Goal: Information Seeking & Learning: Learn about a topic

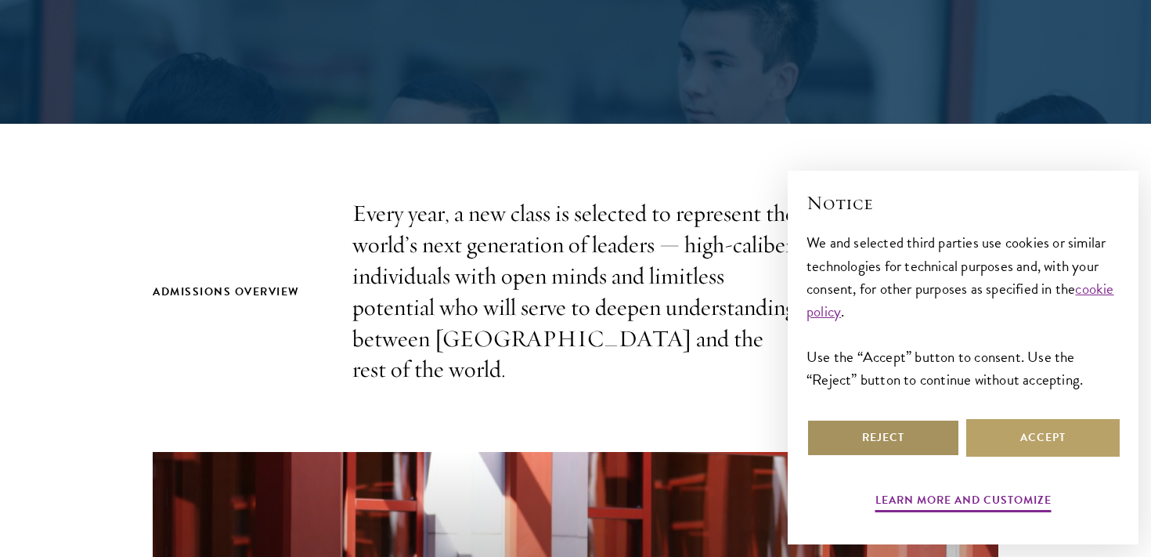
click at [910, 431] on button "Reject" at bounding box center [882, 438] width 153 height 38
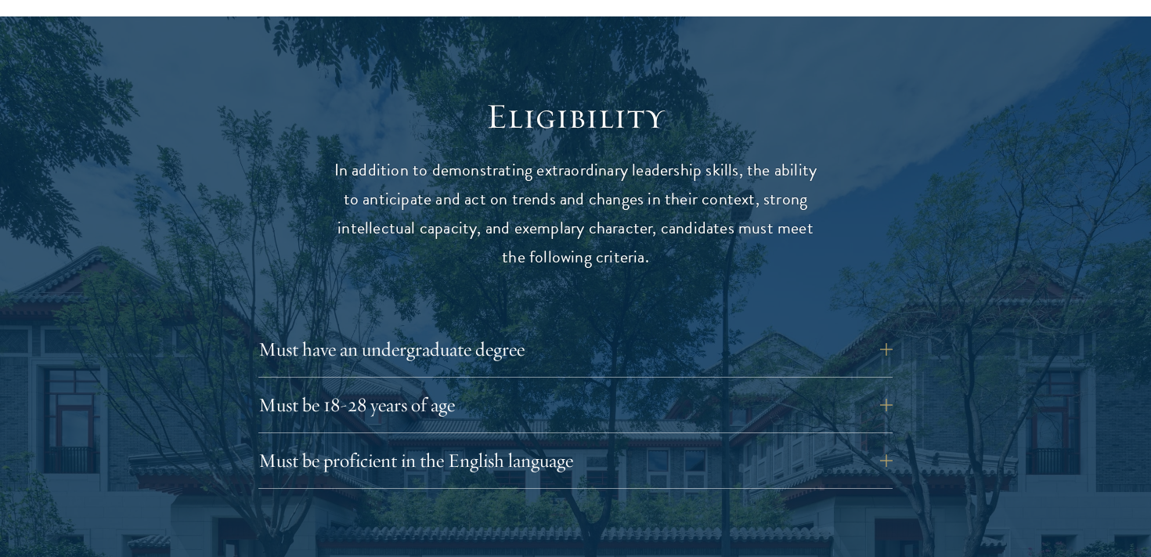
scroll to position [2103, 0]
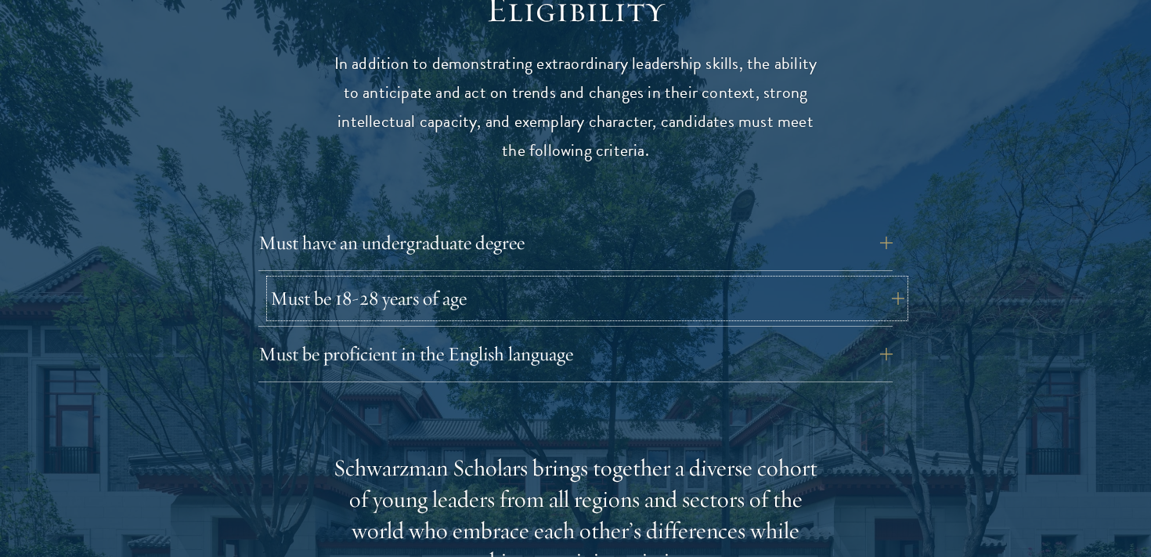
click at [556, 285] on button "Must be 18-28 years of age" at bounding box center [587, 298] width 634 height 38
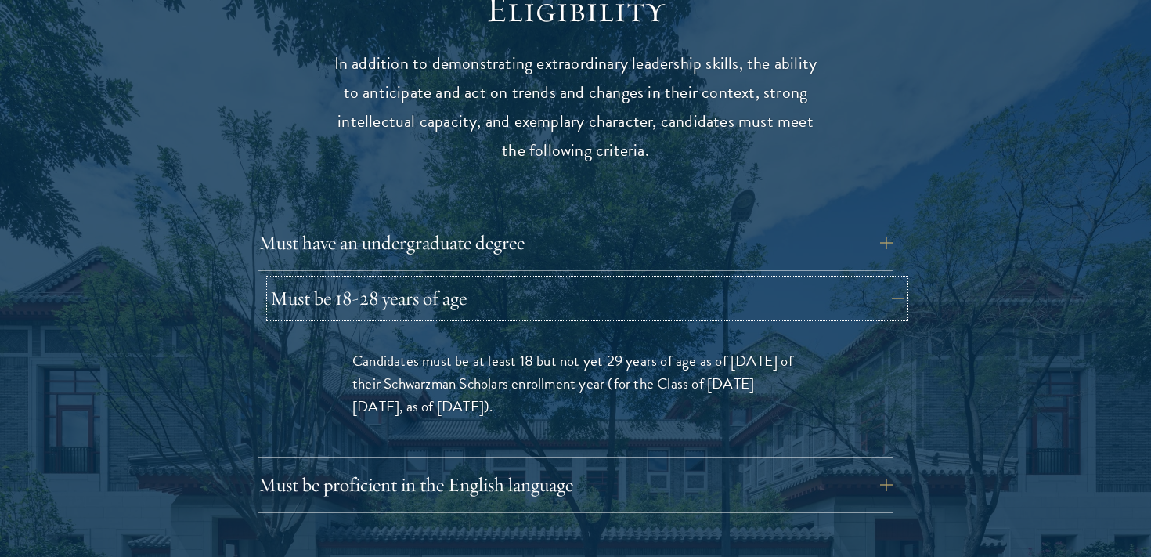
click at [556, 285] on button "Must be 18-28 years of age" at bounding box center [587, 298] width 634 height 38
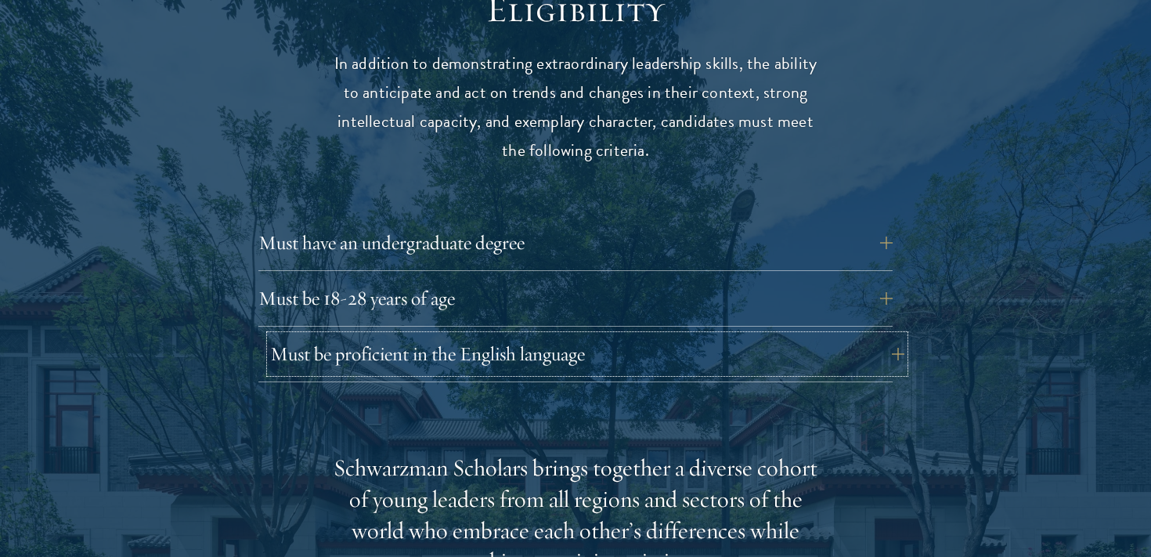
click at [555, 335] on button "Must be proficient in the English language" at bounding box center [587, 354] width 634 height 38
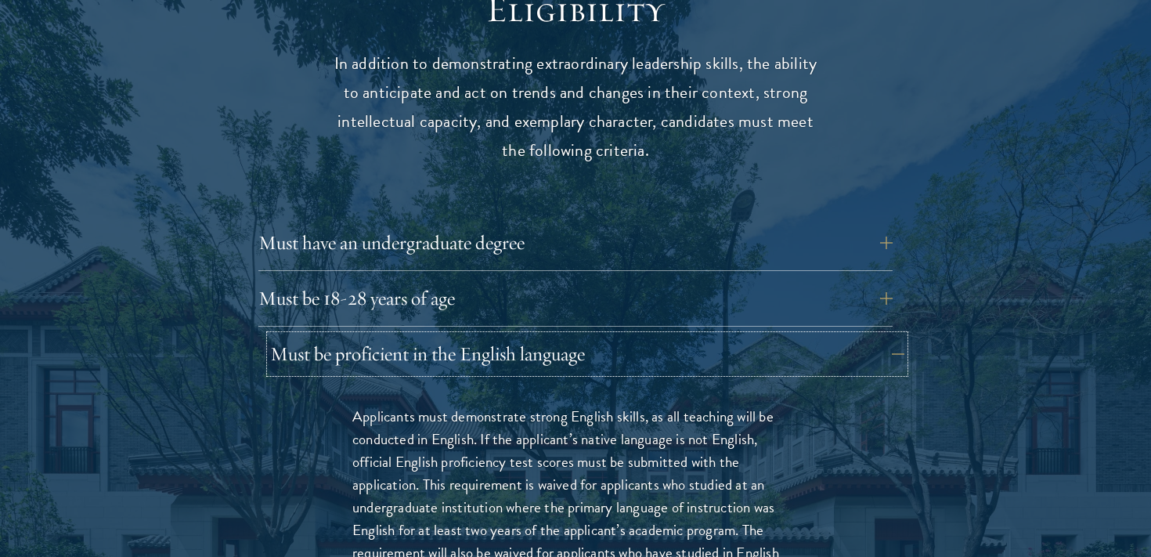
click at [555, 335] on button "Must be proficient in the English language" at bounding box center [587, 354] width 634 height 38
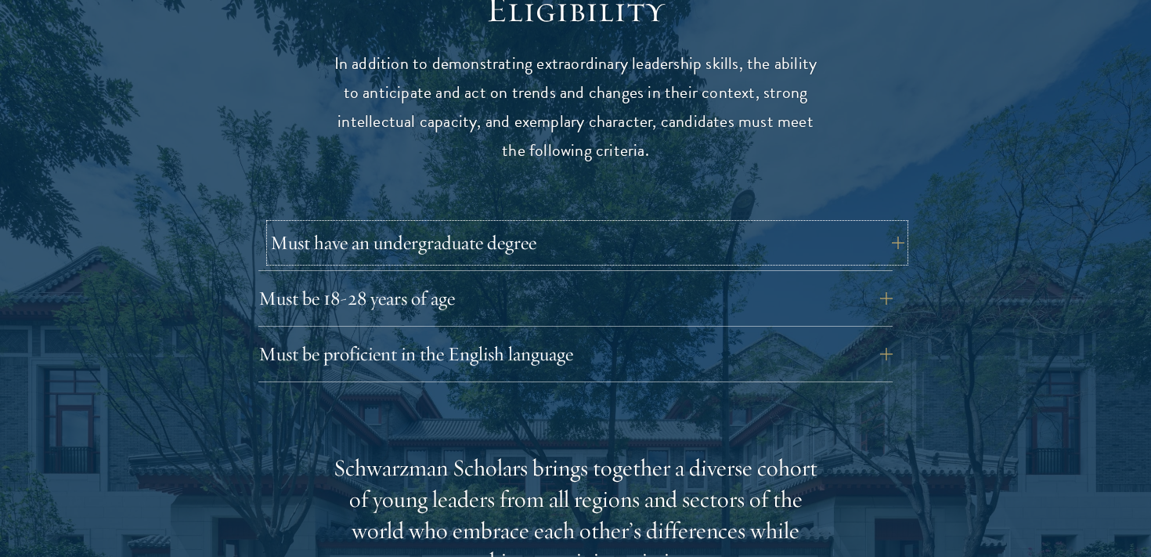
click at [538, 224] on button "Must have an undergraduate degree" at bounding box center [587, 243] width 634 height 38
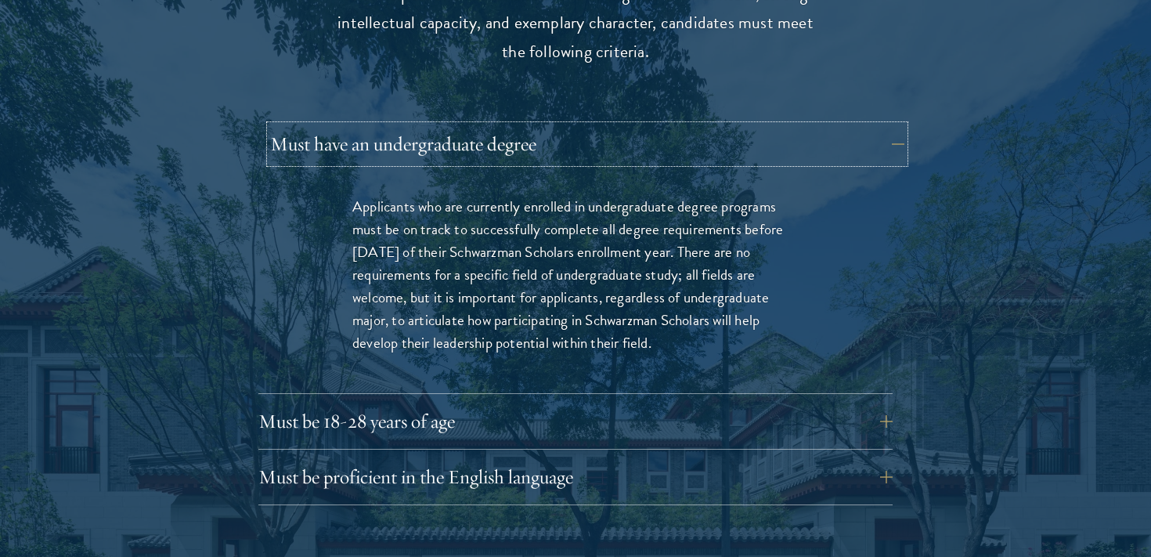
scroll to position [2238, 0]
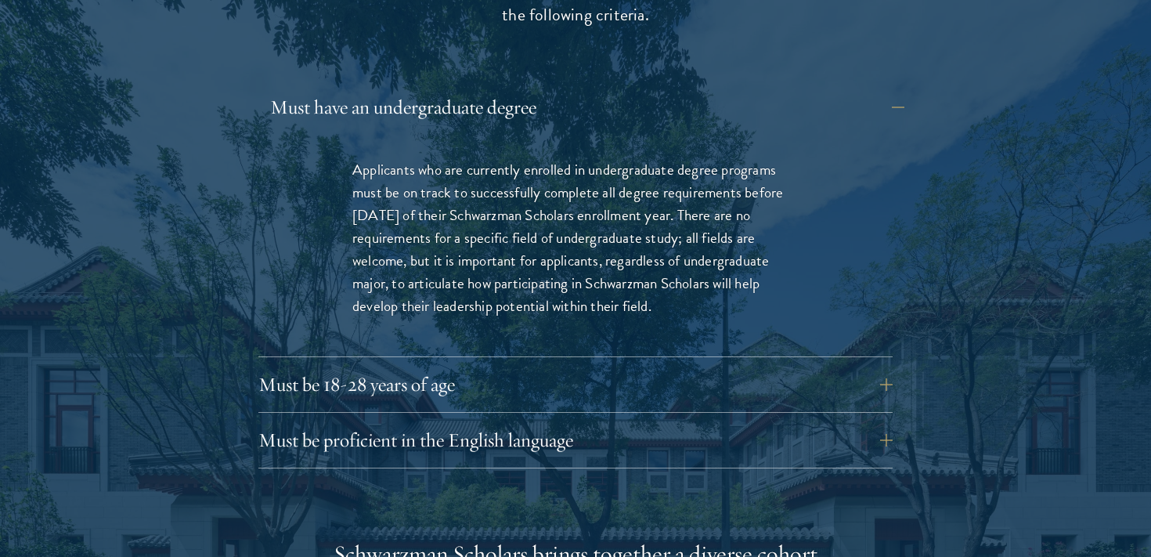
click at [538, 208] on p "Applicants who are currently enrolled in undergraduate degree programs must be …" at bounding box center [575, 237] width 446 height 159
click at [474, 94] on button "Must have an undergraduate degree" at bounding box center [587, 107] width 634 height 38
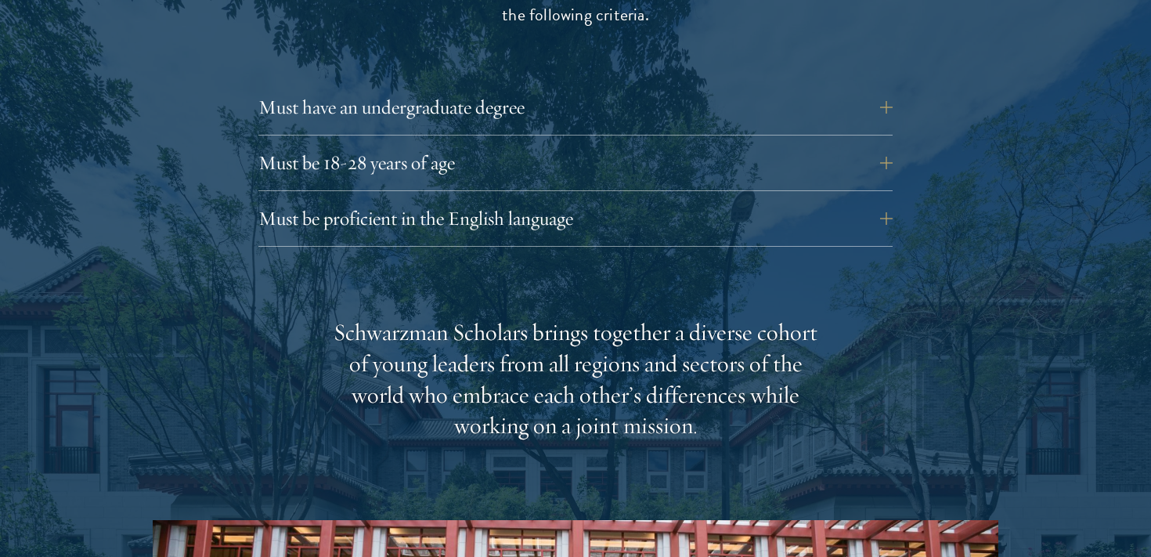
click at [566, 317] on div "Schwarzman Scholars brings together a diverse cohort of young leaders from all …" at bounding box center [575, 379] width 485 height 125
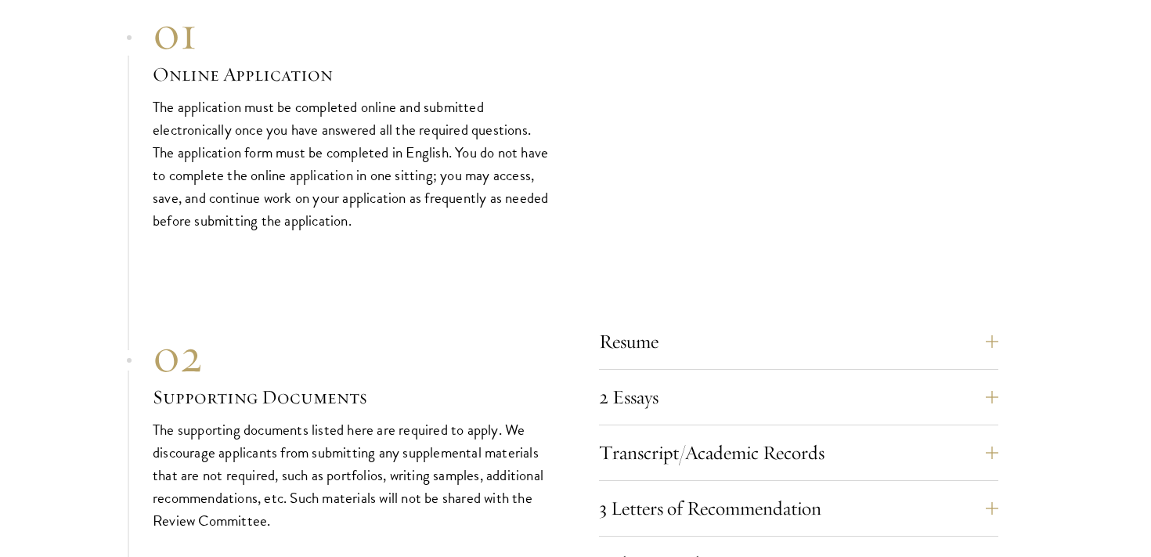
scroll to position [4924, 0]
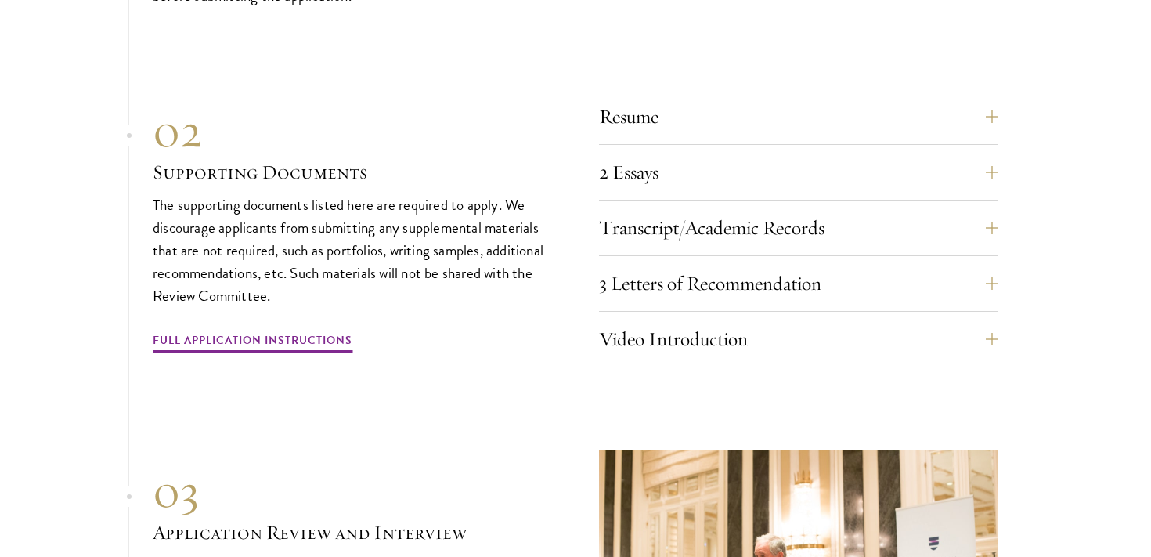
click at [712, 233] on div "Resume A current version of your resume or CV (maximum 2 pages). 2 Essays The t…" at bounding box center [798, 232] width 399 height 269
click at [729, 265] on button "3 Letters of Recommendation" at bounding box center [810, 284] width 399 height 38
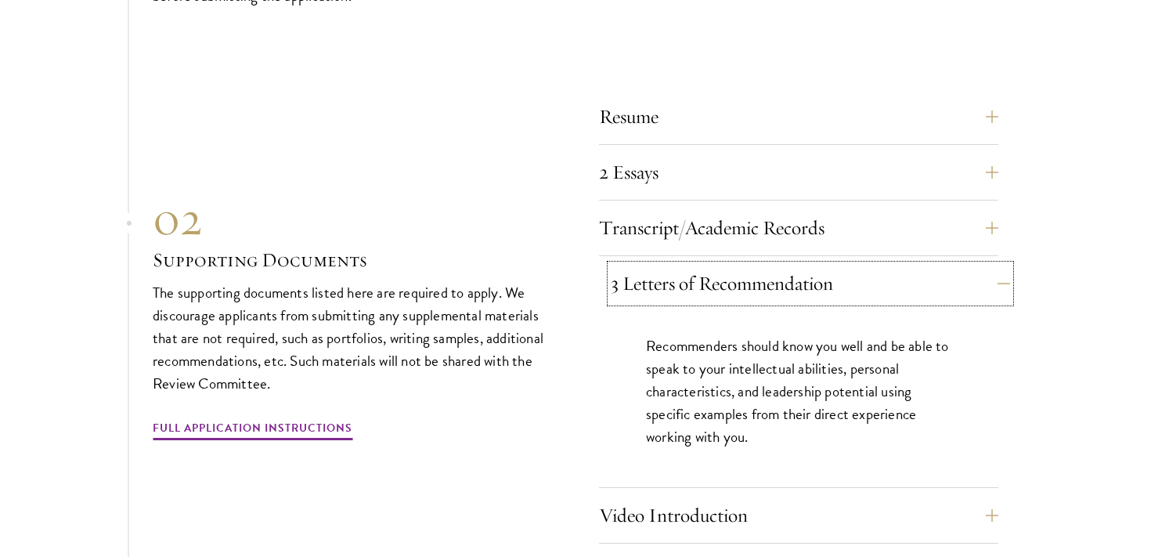
click at [729, 265] on button "3 Letters of Recommendation" at bounding box center [810, 284] width 399 height 38
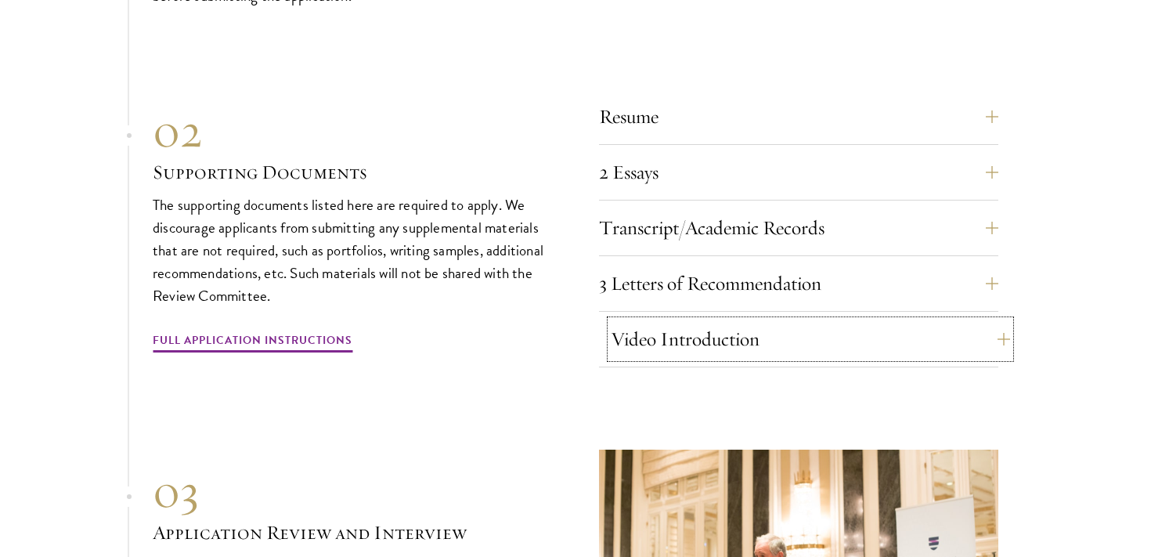
click at [732, 320] on button "Video Introduction" at bounding box center [810, 339] width 399 height 38
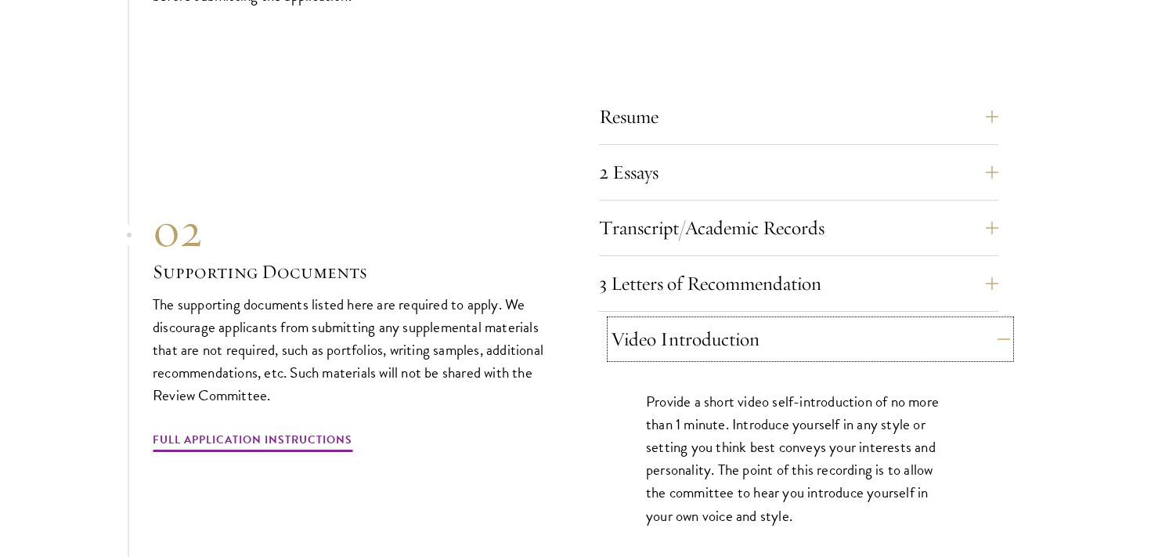
click at [732, 320] on button "Video Introduction" at bounding box center [810, 339] width 399 height 38
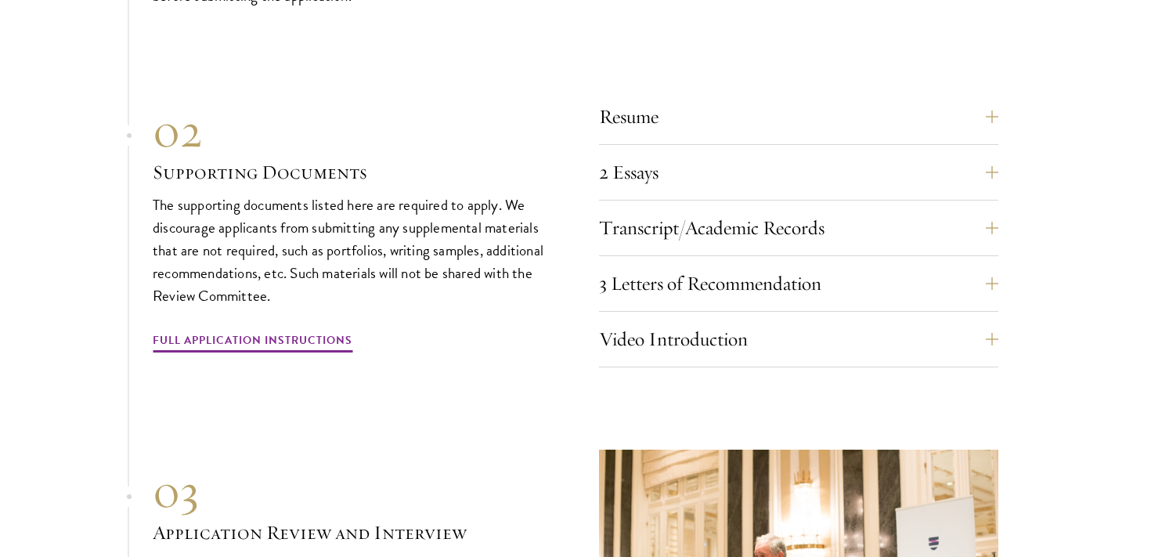
click at [563, 330] on div "Resume A current version of your resume or CV (maximum 2 pages). 2 Essays The t…" at bounding box center [576, 228] width 846 height 278
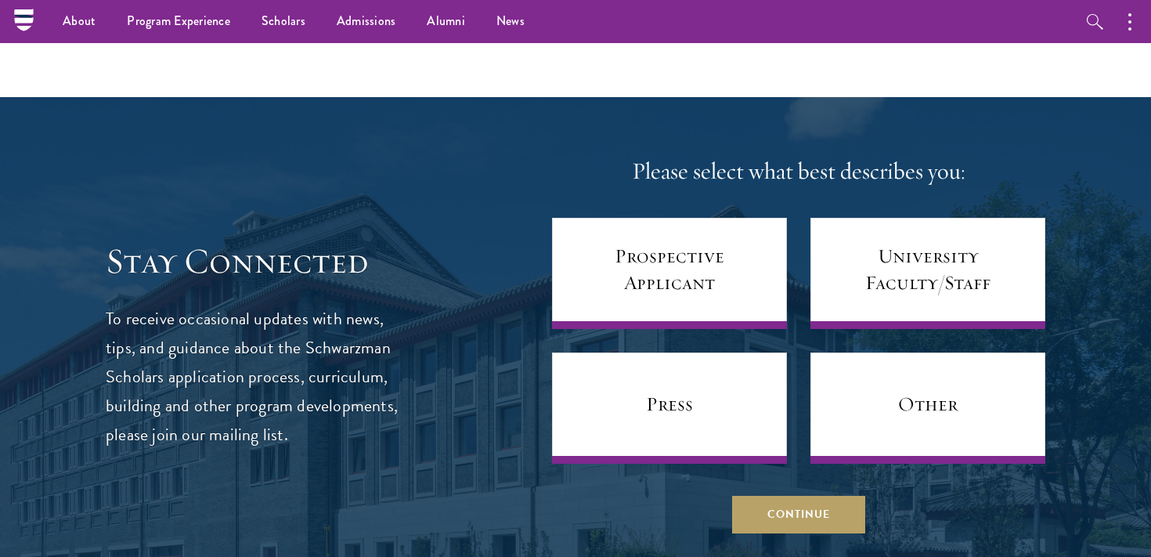
scroll to position [6074, 0]
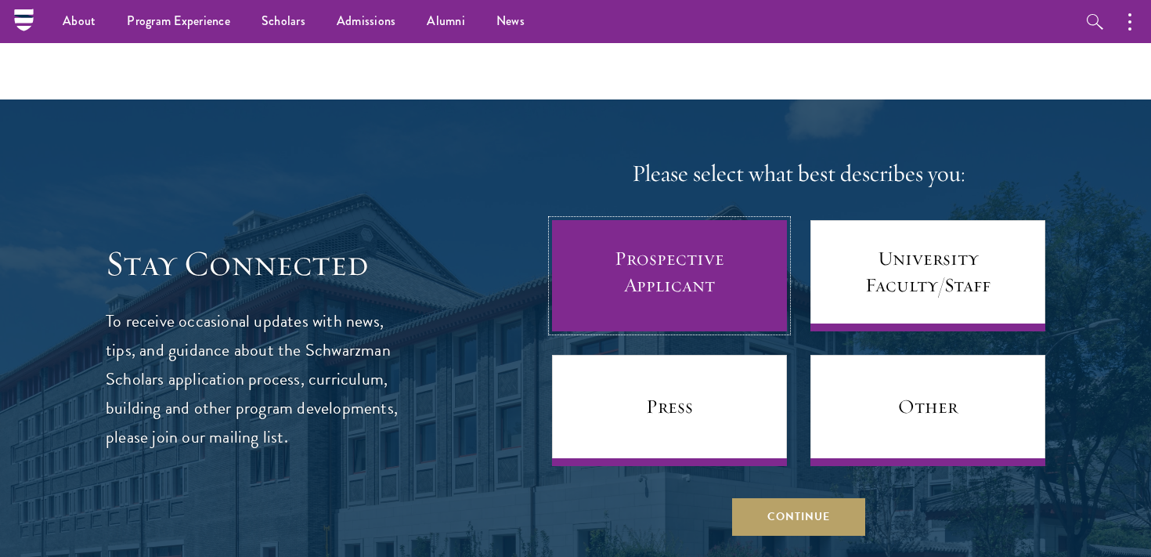
click at [642, 251] on link "Prospective Applicant" at bounding box center [669, 275] width 235 height 111
click at [575, 234] on link "Prospective Applicant" at bounding box center [669, 275] width 235 height 111
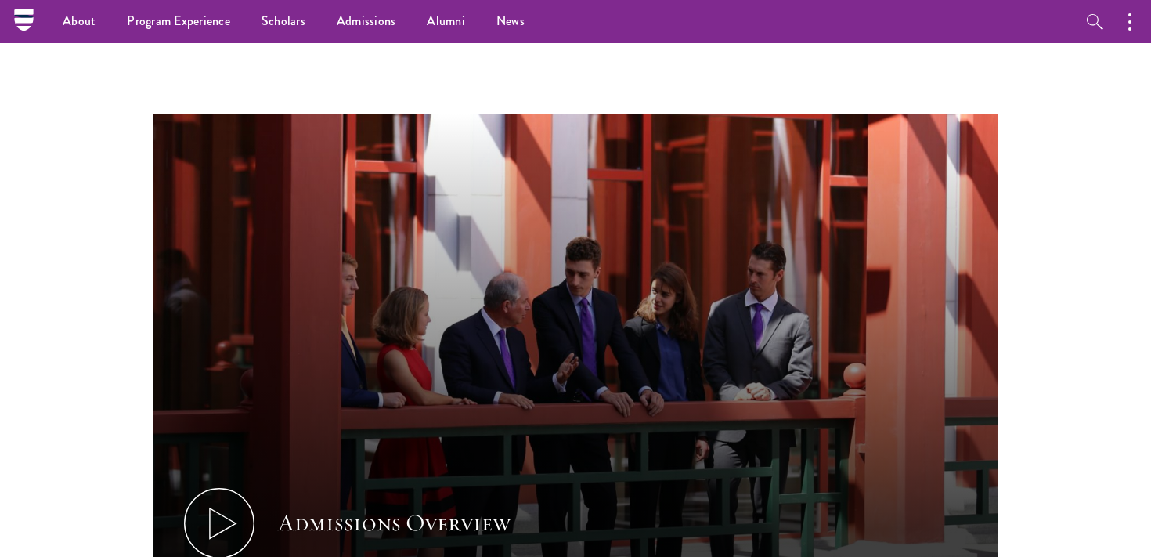
scroll to position [0, 0]
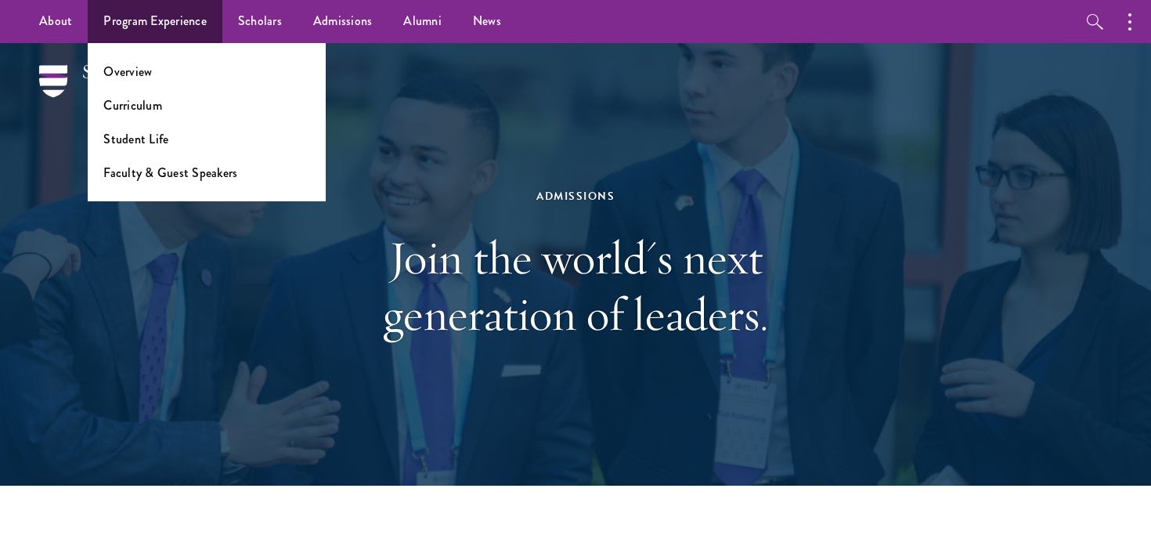
click at [124, 87] on ul "Overview Curriculum Student Life Faculty & Guest Speakers" at bounding box center [207, 122] width 238 height 158
click at [129, 79] on link "Overview" at bounding box center [127, 72] width 49 height 18
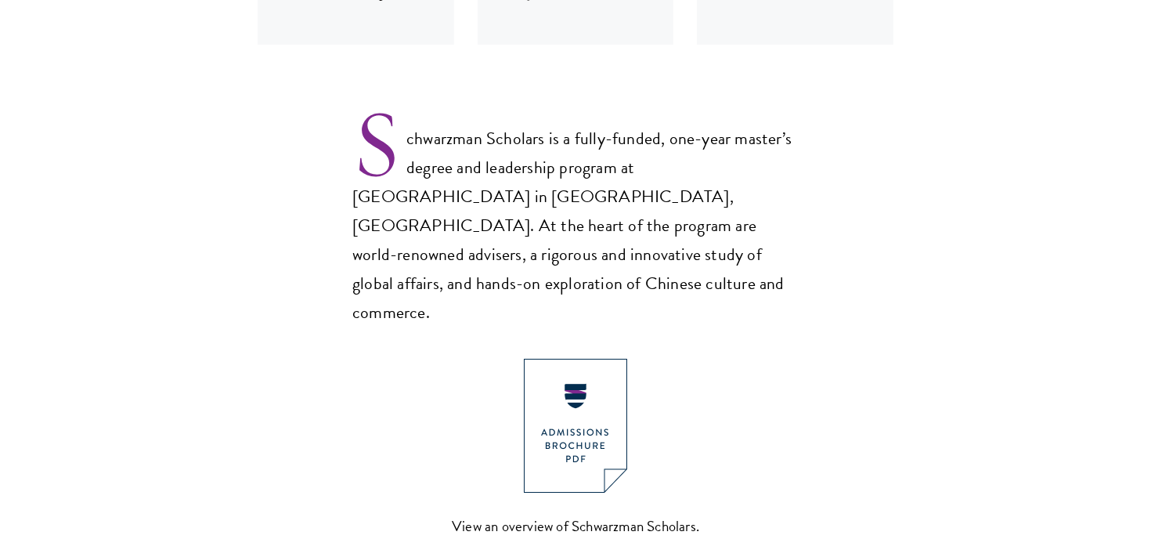
scroll to position [991, 0]
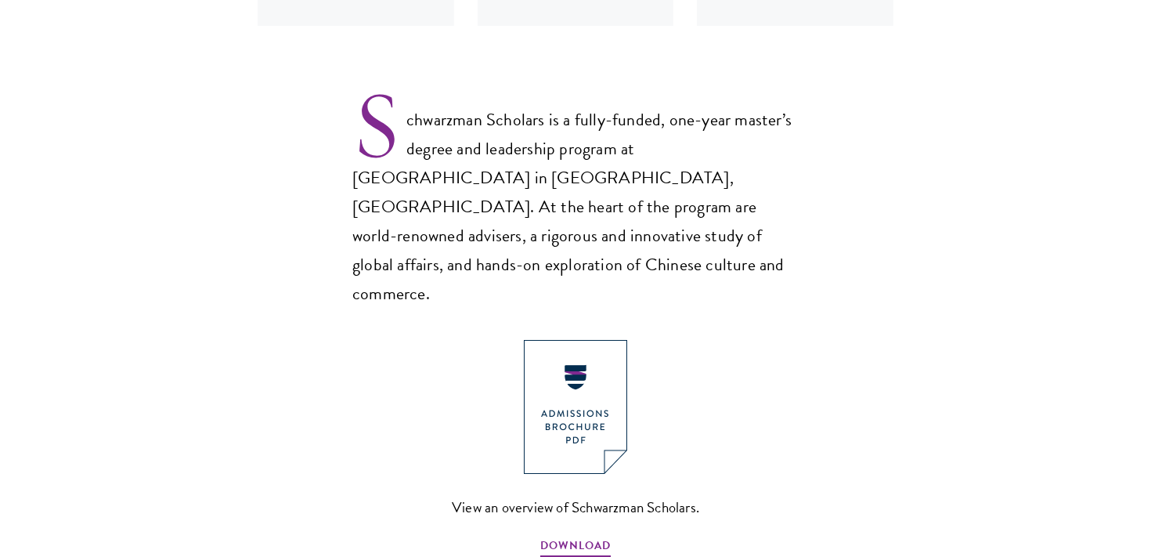
click at [748, 249] on p "Schwarzman Scholars is a fully-funded, one-year master’s degree and leadership …" at bounding box center [575, 194] width 446 height 229
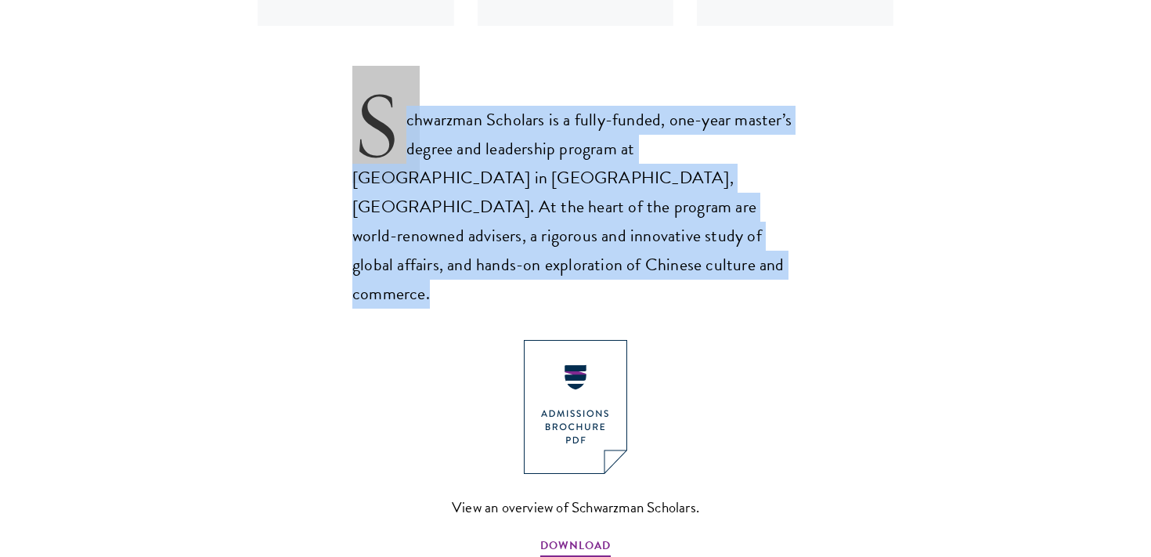
click at [748, 249] on p "Schwarzman Scholars is a fully-funded, one-year master’s degree and leadership …" at bounding box center [575, 194] width 446 height 229
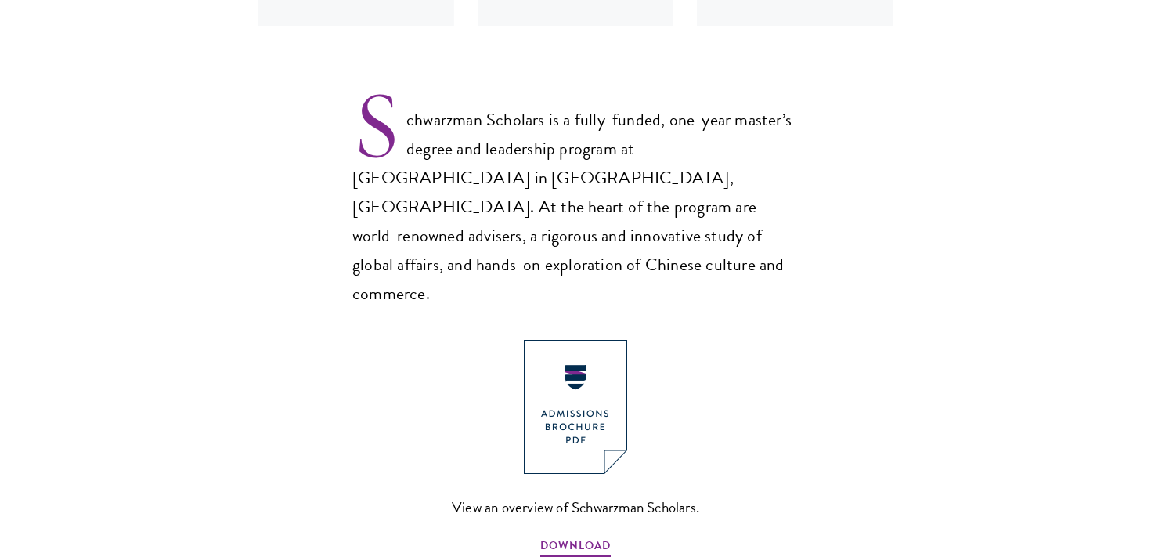
click at [748, 249] on p "Schwarzman Scholars is a fully-funded, one-year master’s degree and leadership …" at bounding box center [575, 194] width 446 height 229
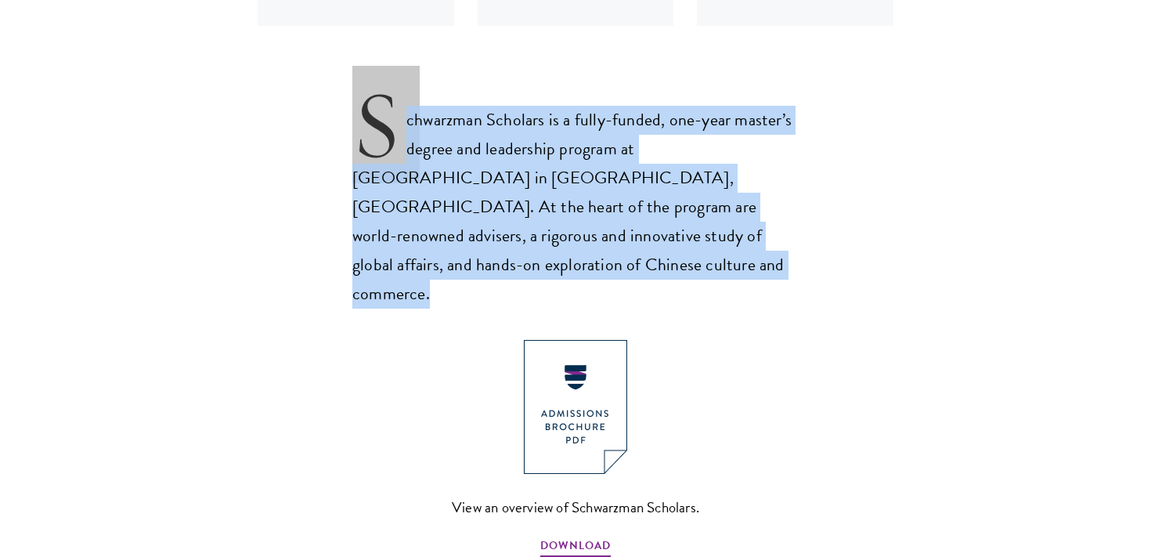
click at [748, 249] on p "Schwarzman Scholars is a fully-funded, one-year master’s degree and leadership …" at bounding box center [575, 194] width 446 height 229
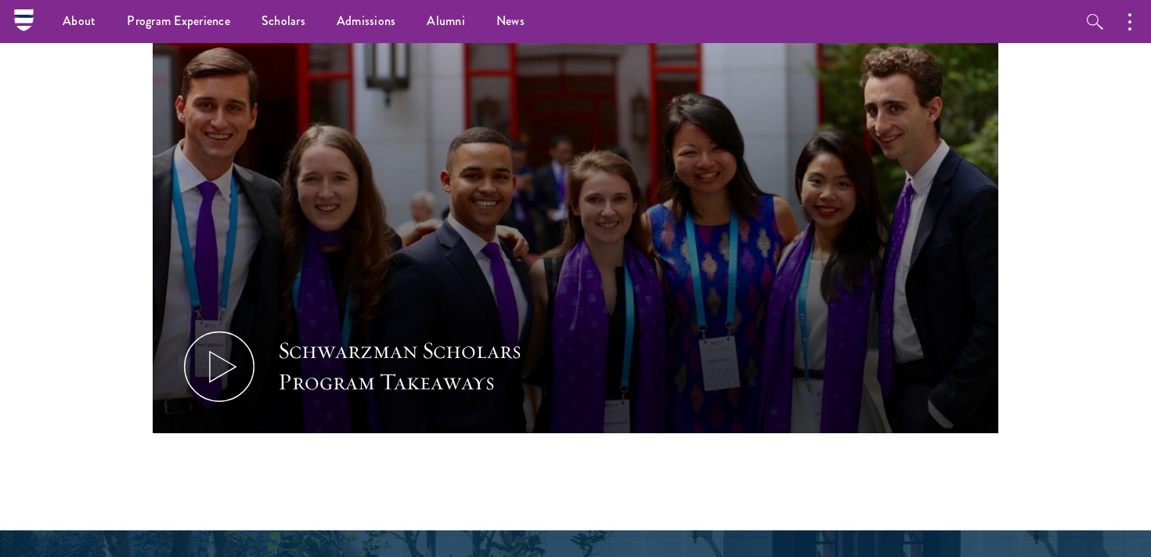
scroll to position [1485, 0]
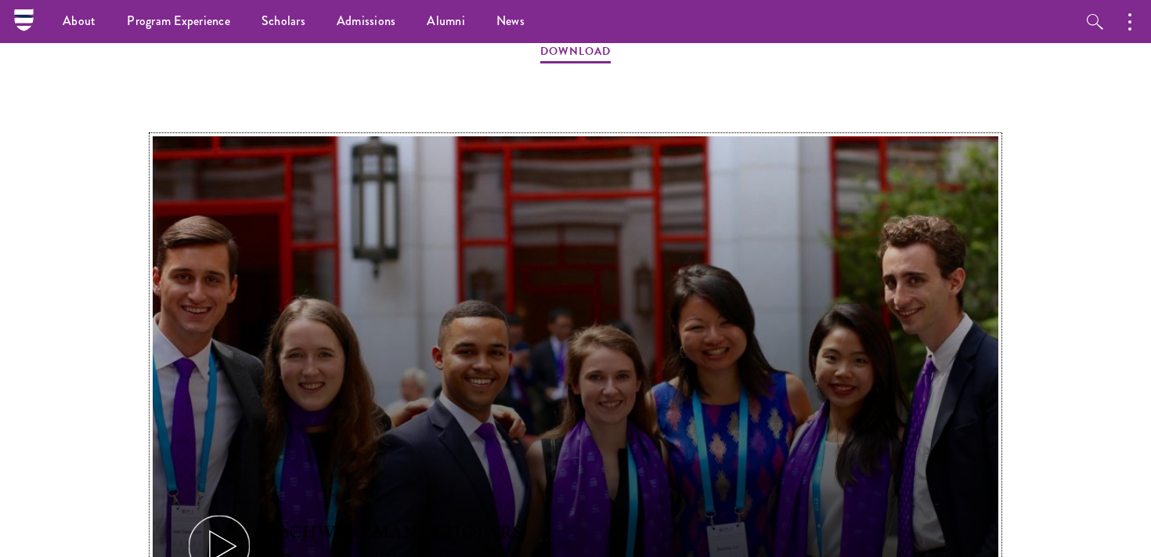
click at [821, 352] on button "Schwarzman Scholars Program Takeaways" at bounding box center [576, 374] width 846 height 476
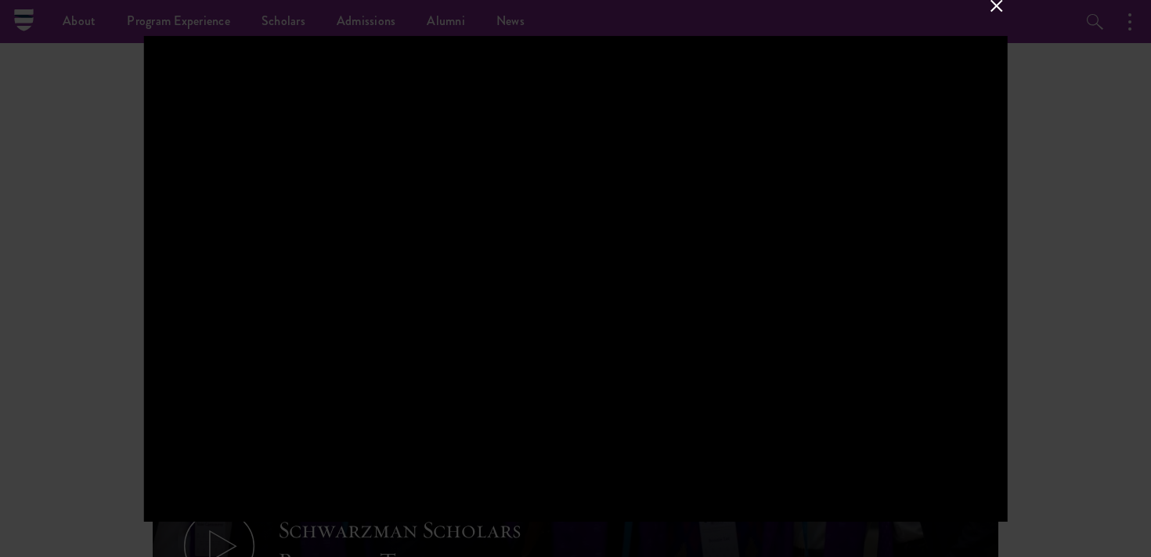
click at [37, 266] on div at bounding box center [575, 278] width 1151 height 557
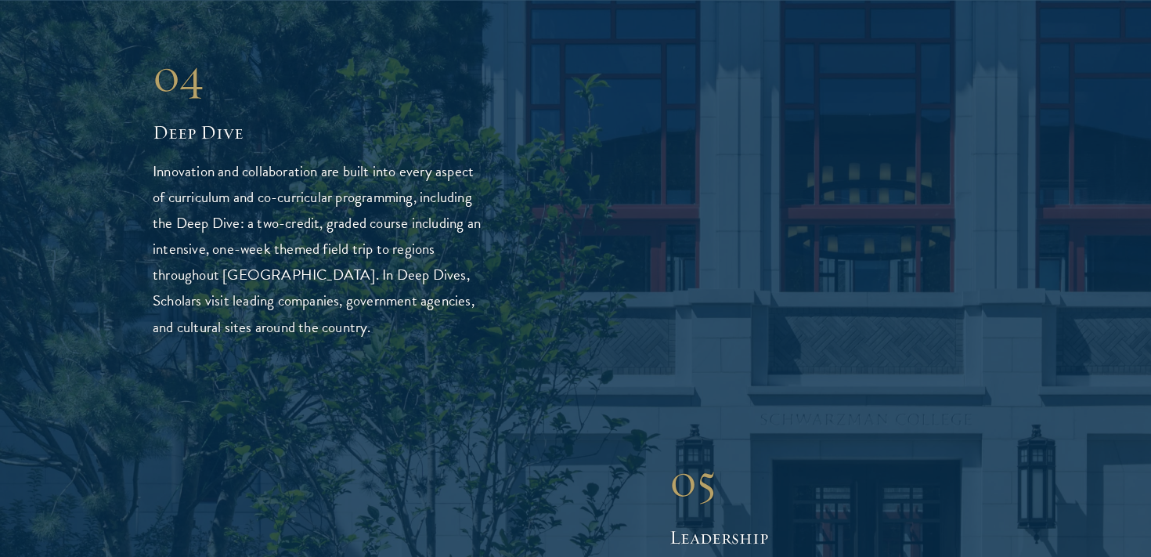
scroll to position [3724, 0]
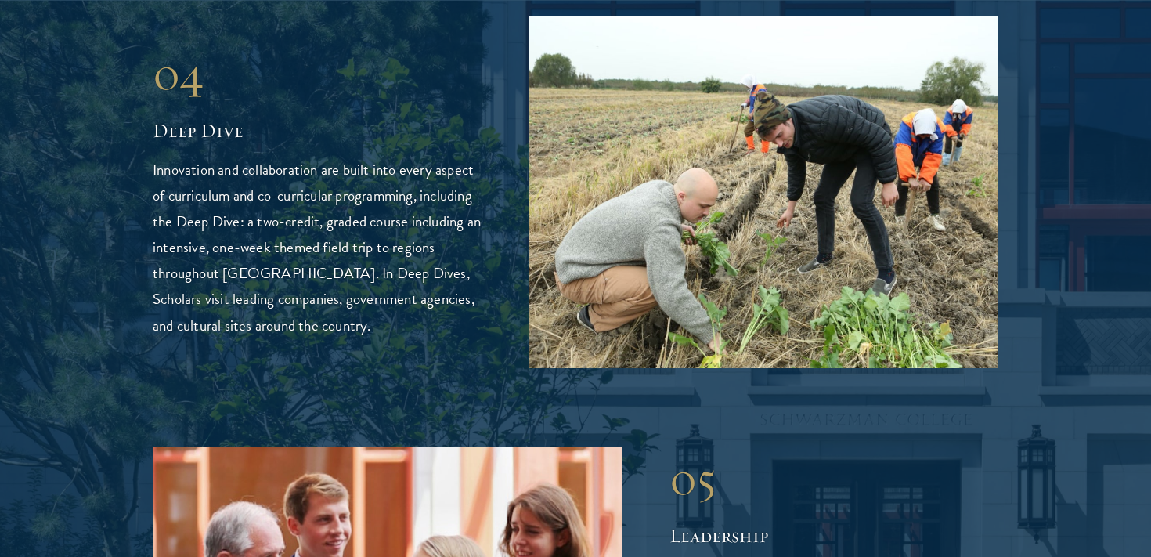
click at [268, 157] on p "Innovation and collaboration are built into every aspect of curriculum and co-c…" at bounding box center [317, 247] width 329 height 181
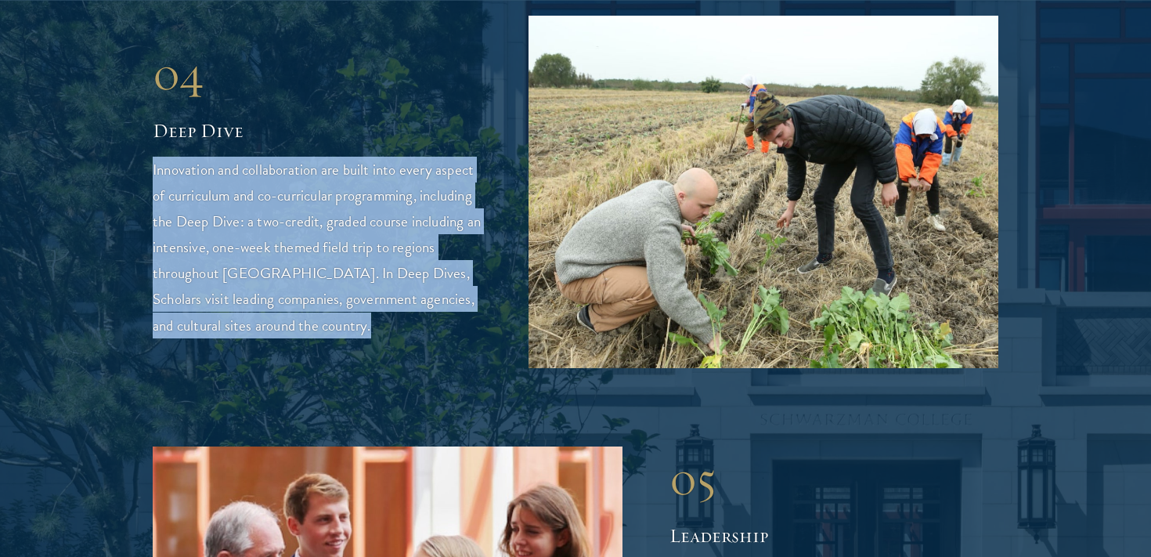
click at [330, 240] on p "Innovation and collaboration are built into every aspect of curriculum and co-c…" at bounding box center [317, 247] width 329 height 181
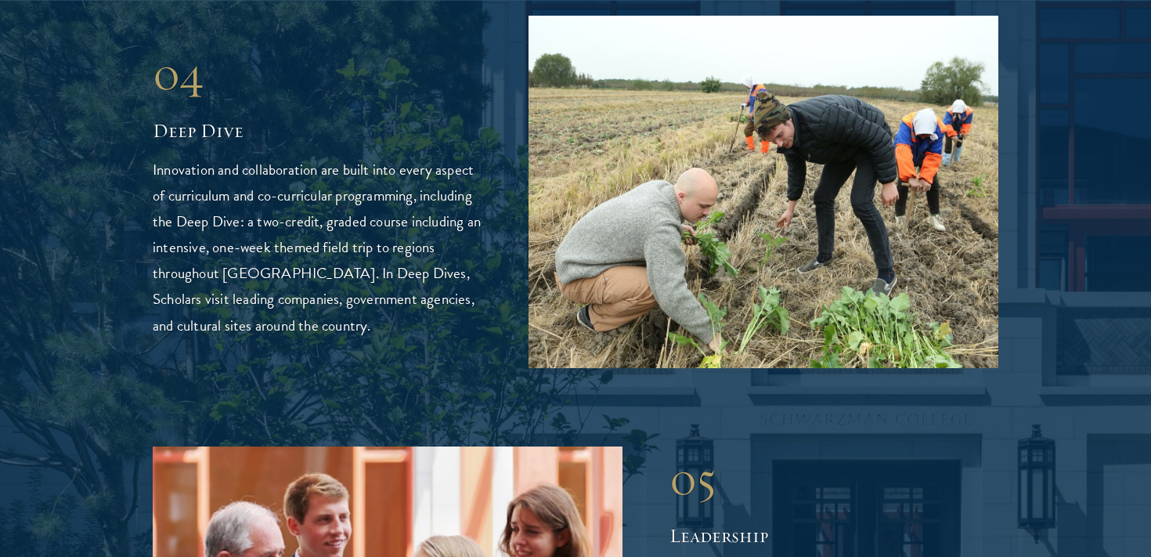
click at [330, 240] on p "Innovation and collaboration are built into every aspect of curriculum and co-c…" at bounding box center [317, 247] width 329 height 181
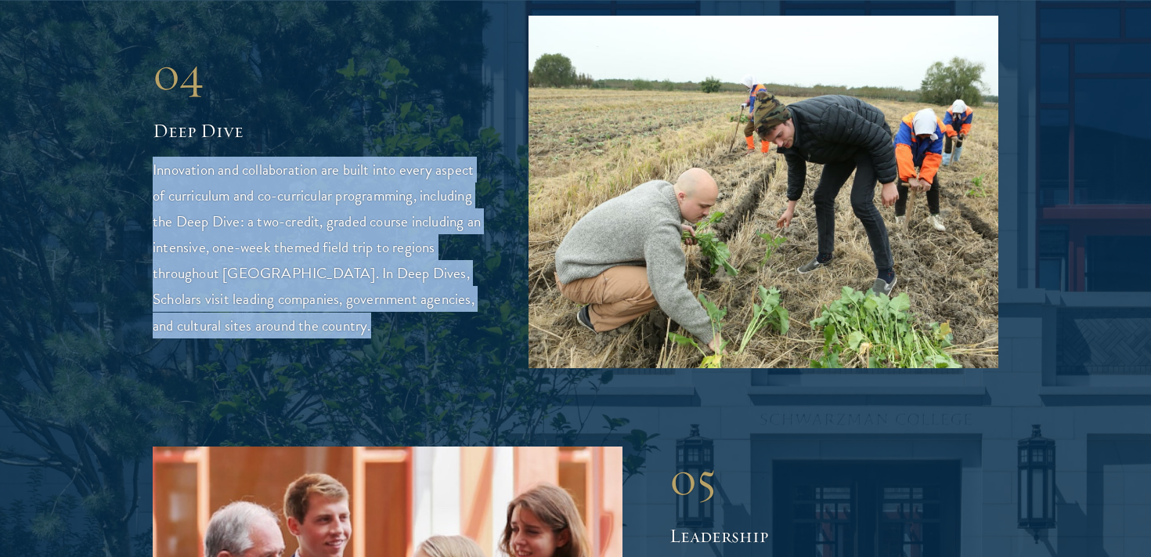
click at [373, 294] on div "04 Deep Dive 04 Deep Dive Innovation and collaboration are built into every asp…" at bounding box center [576, 192] width 846 height 352
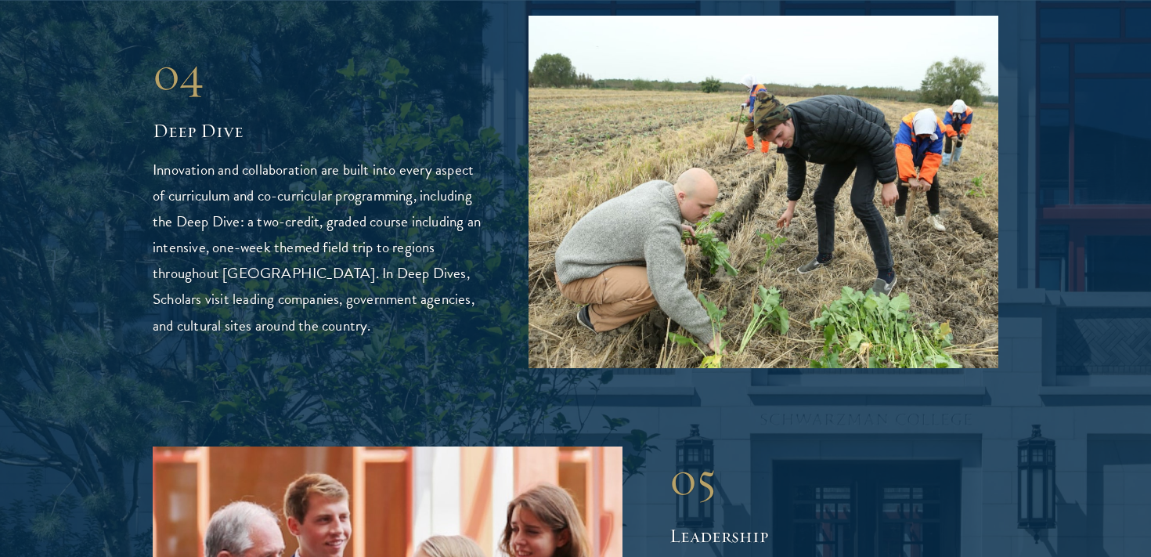
click at [373, 294] on div "04 Deep Dive 04 Deep Dive Innovation and collaboration are built into every asp…" at bounding box center [576, 192] width 846 height 352
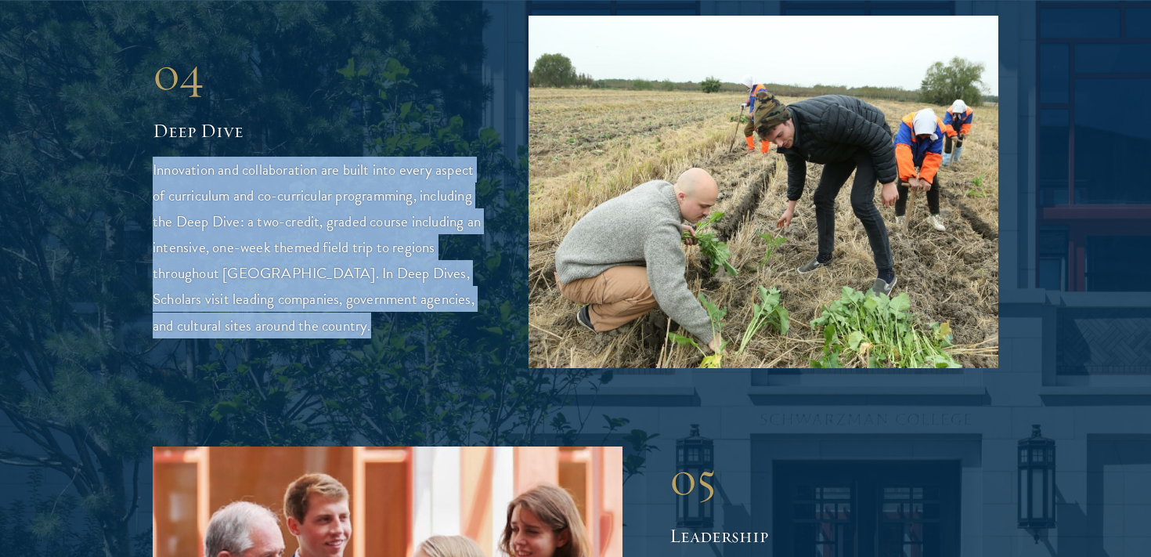
click at [301, 230] on p "Innovation and collaboration are built into every aspect of curriculum and co-c…" at bounding box center [317, 247] width 329 height 181
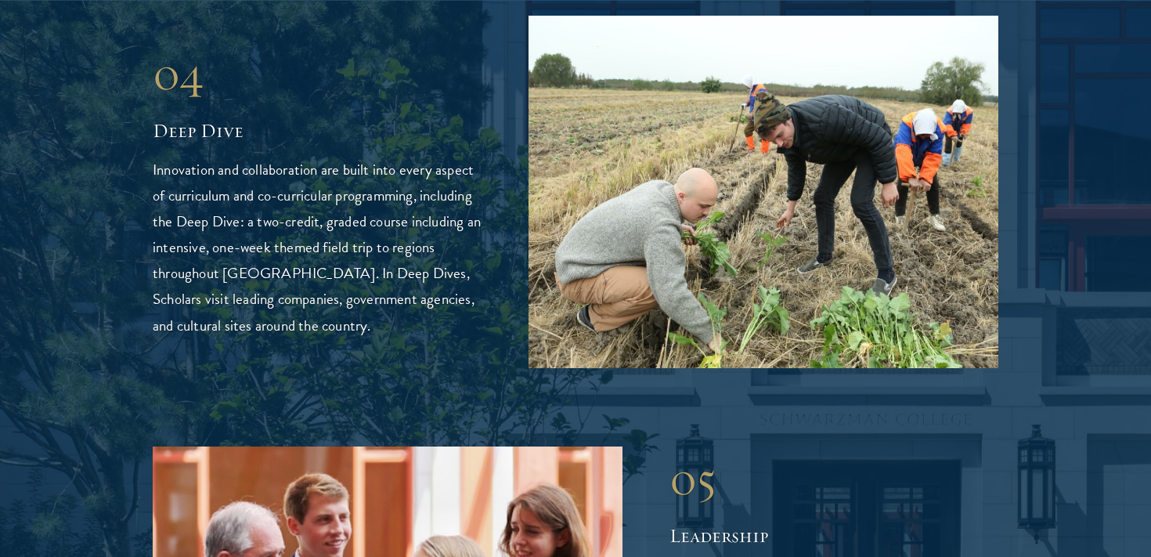
click at [301, 230] on p "Innovation and collaboration are built into every aspect of curriculum and co-c…" at bounding box center [317, 247] width 329 height 181
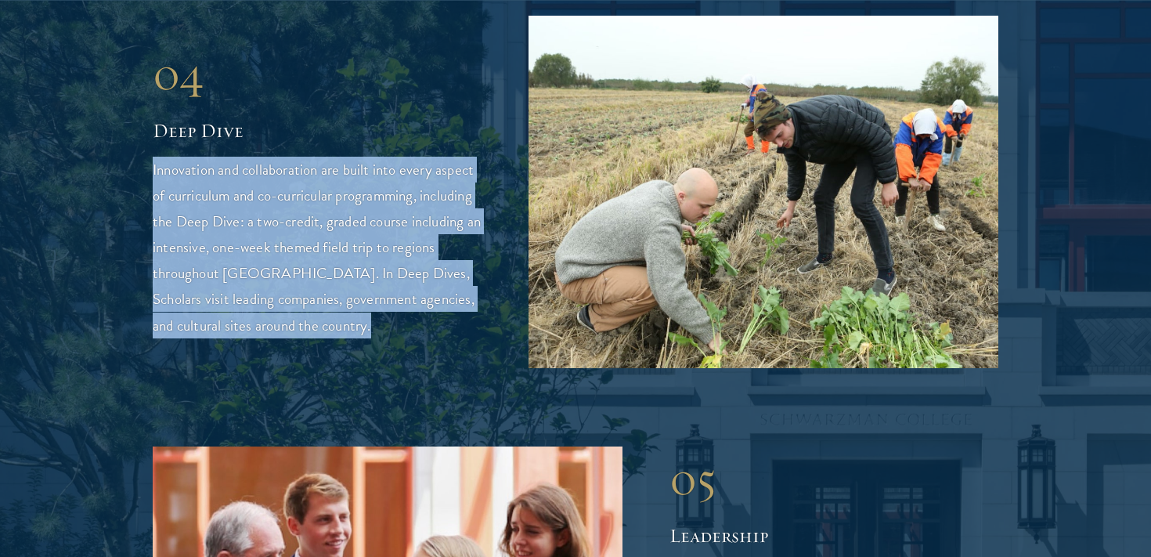
click at [337, 283] on div "04 Deep Dive 04 Deep Dive Innovation and collaboration are built into every asp…" at bounding box center [576, 192] width 846 height 352
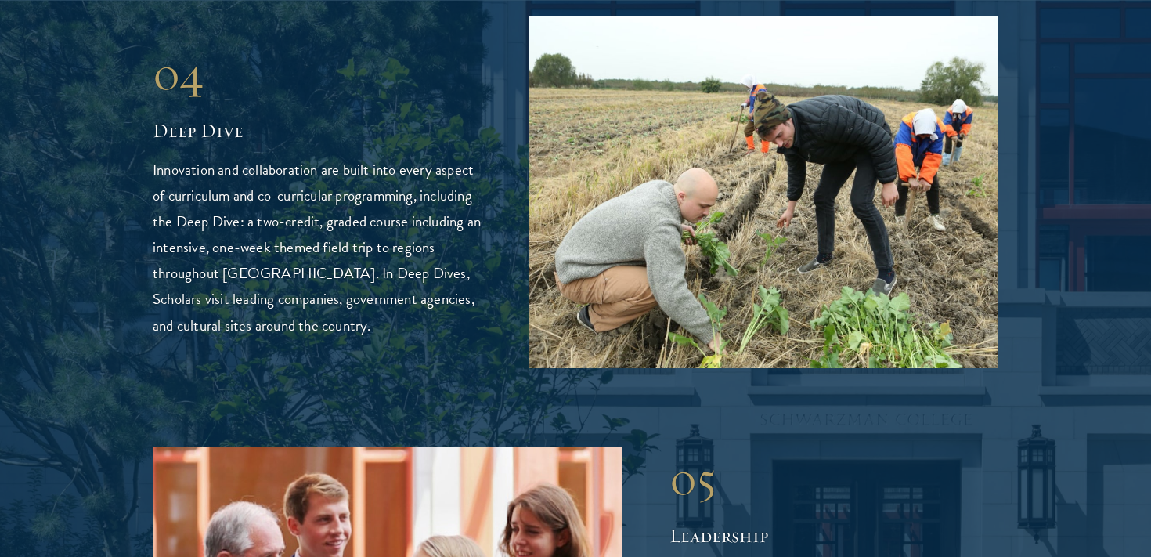
click at [337, 283] on div "04 Deep Dive 04 Deep Dive Innovation and collaboration are built into every asp…" at bounding box center [576, 192] width 846 height 352
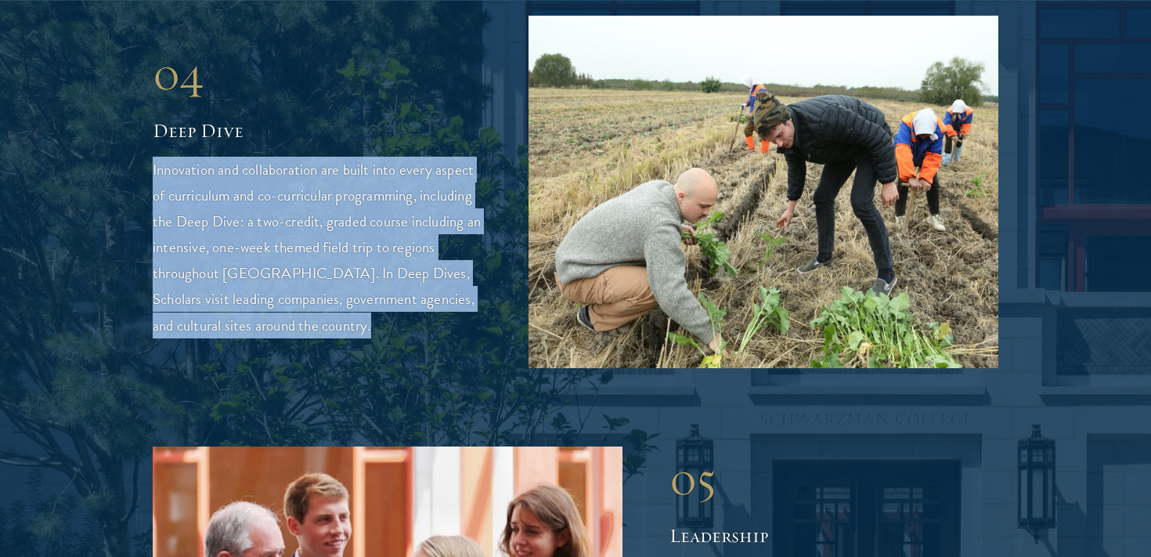
click at [229, 168] on p "Innovation and collaboration are built into every aspect of curriculum and co-c…" at bounding box center [317, 247] width 329 height 181
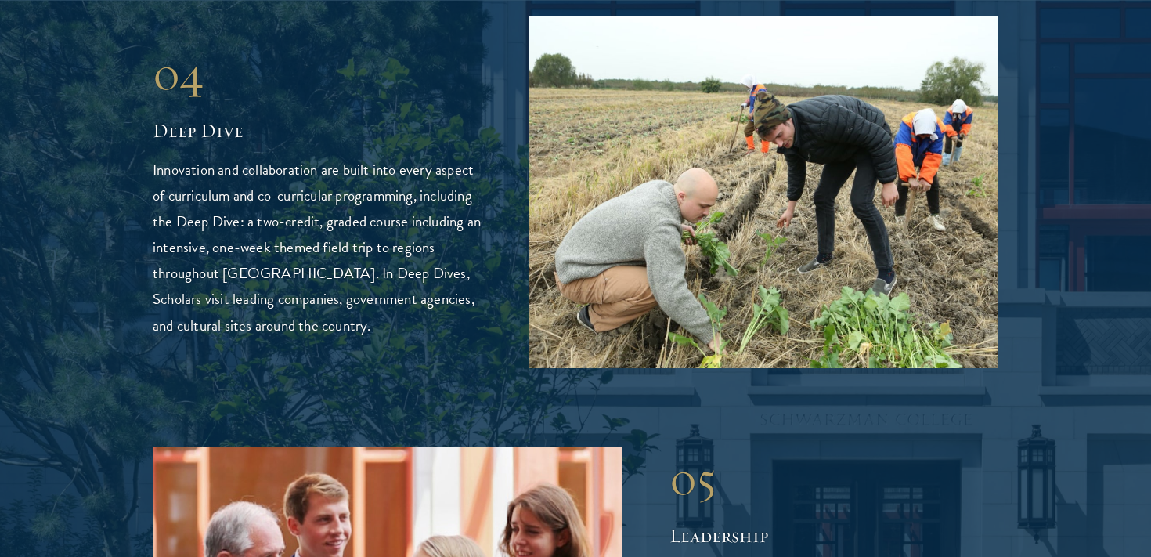
click at [229, 168] on p "Innovation and collaboration are built into every aspect of curriculum and co-c…" at bounding box center [317, 247] width 329 height 181
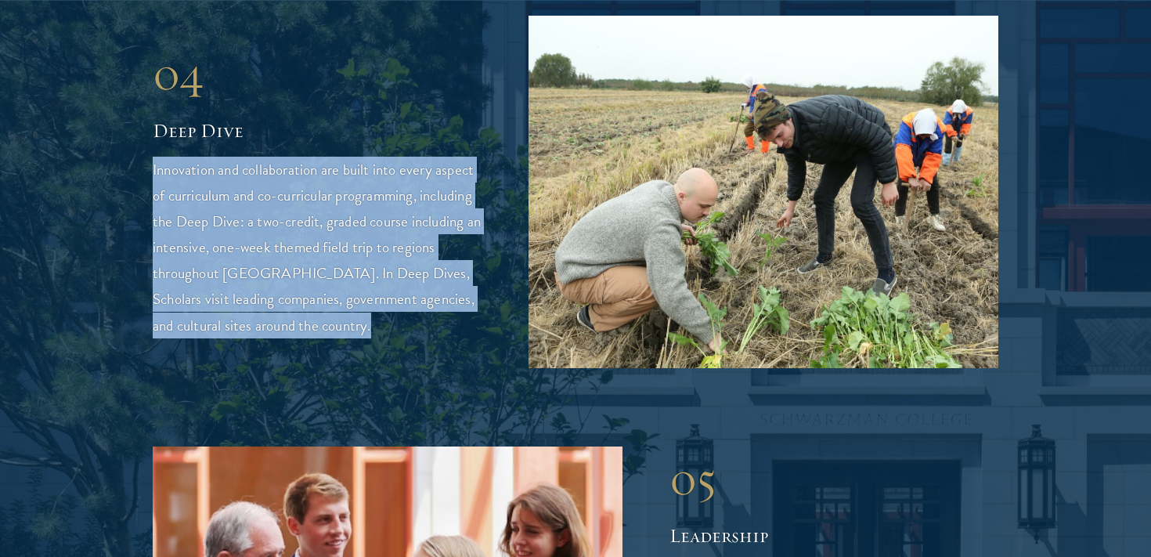
click at [249, 198] on p "Innovation and collaboration are built into every aspect of curriculum and co-c…" at bounding box center [317, 247] width 329 height 181
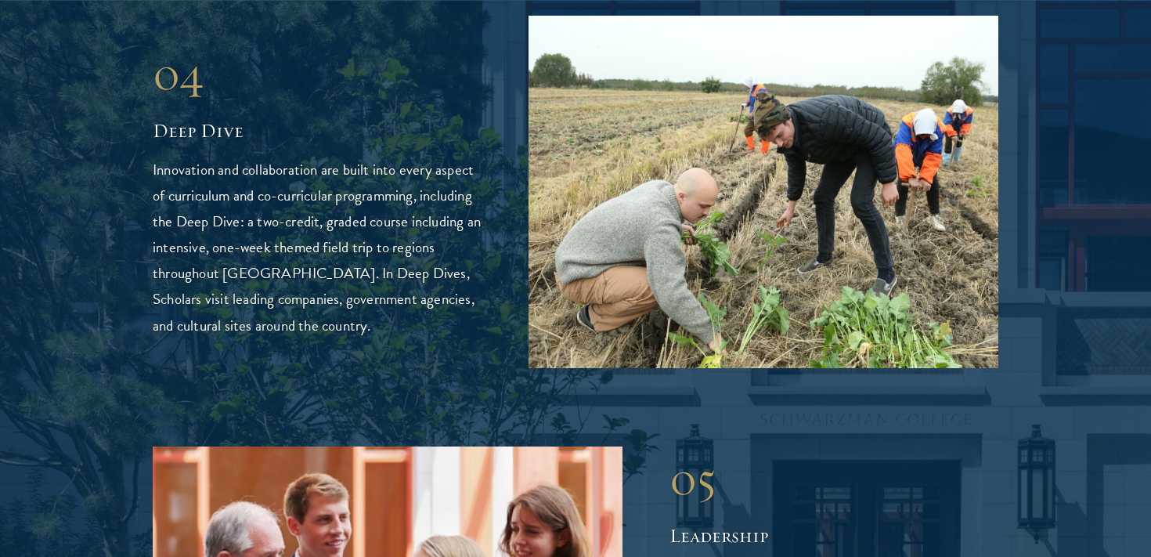
click at [249, 198] on p "Innovation and collaboration are built into every aspect of curriculum and co-c…" at bounding box center [317, 247] width 329 height 181
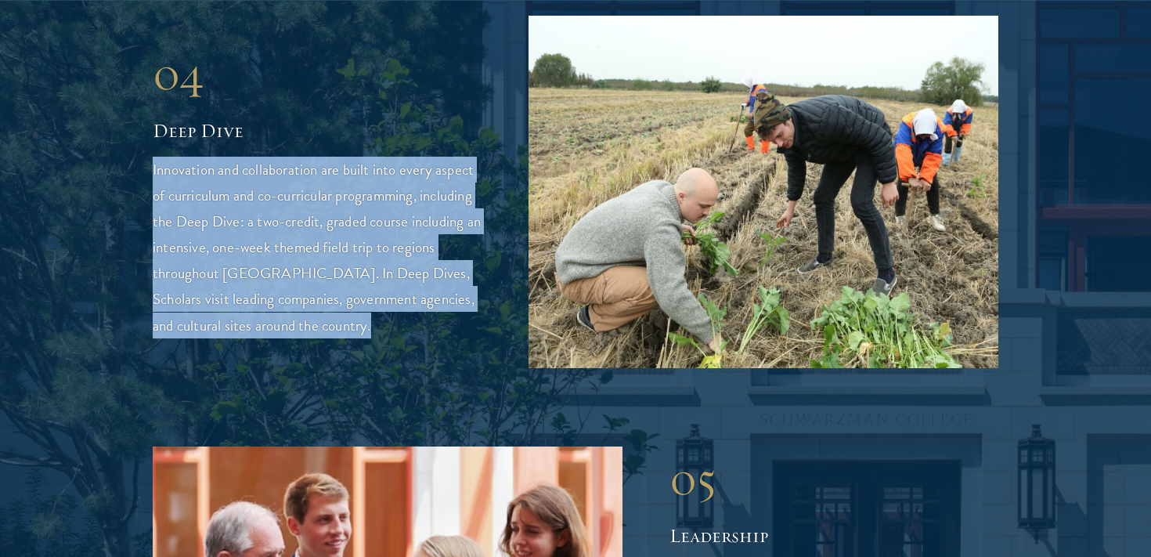
click at [263, 207] on p "Innovation and collaboration are built into every aspect of curriculum and co-c…" at bounding box center [317, 247] width 329 height 181
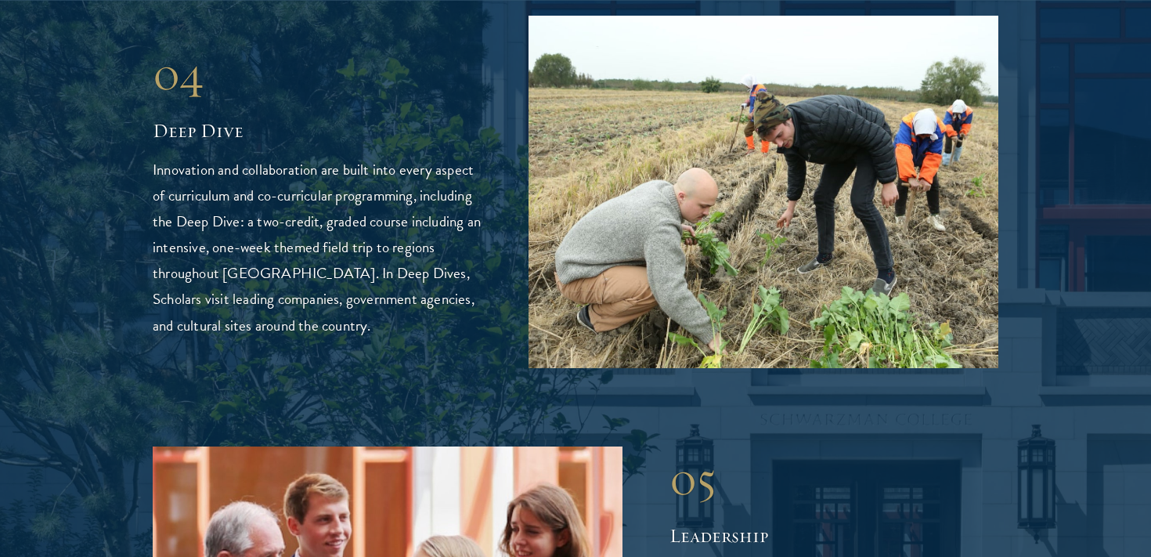
click at [263, 207] on p "Innovation and collaboration are built into every aspect of curriculum and co-c…" at bounding box center [317, 247] width 329 height 181
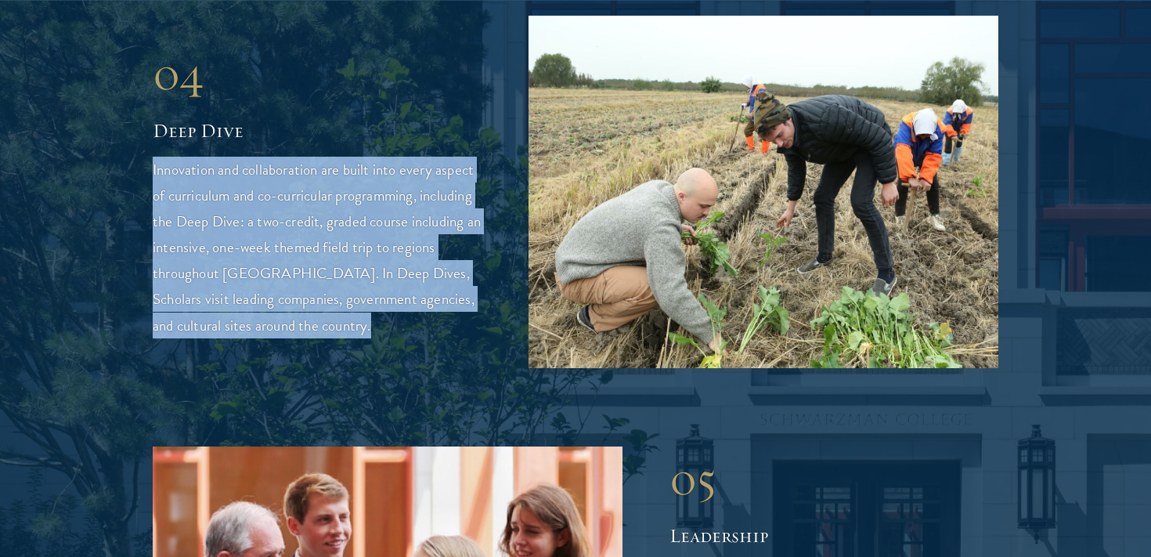
click at [265, 197] on p "Innovation and collaboration are built into every aspect of curriculum and co-c…" at bounding box center [317, 247] width 329 height 181
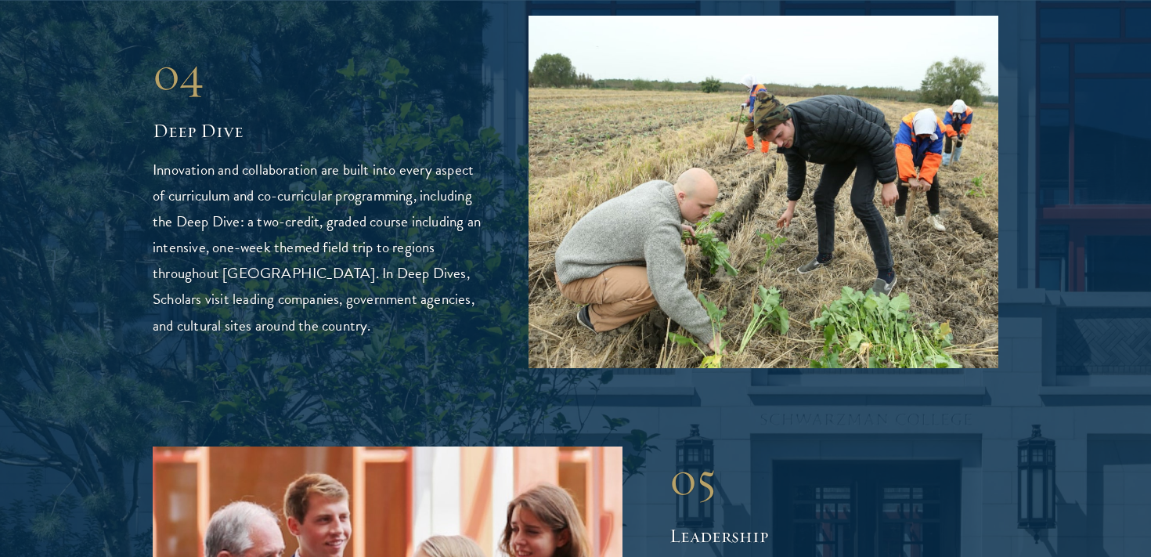
click at [265, 197] on p "Innovation and collaboration are built into every aspect of curriculum and co-c…" at bounding box center [317, 247] width 329 height 181
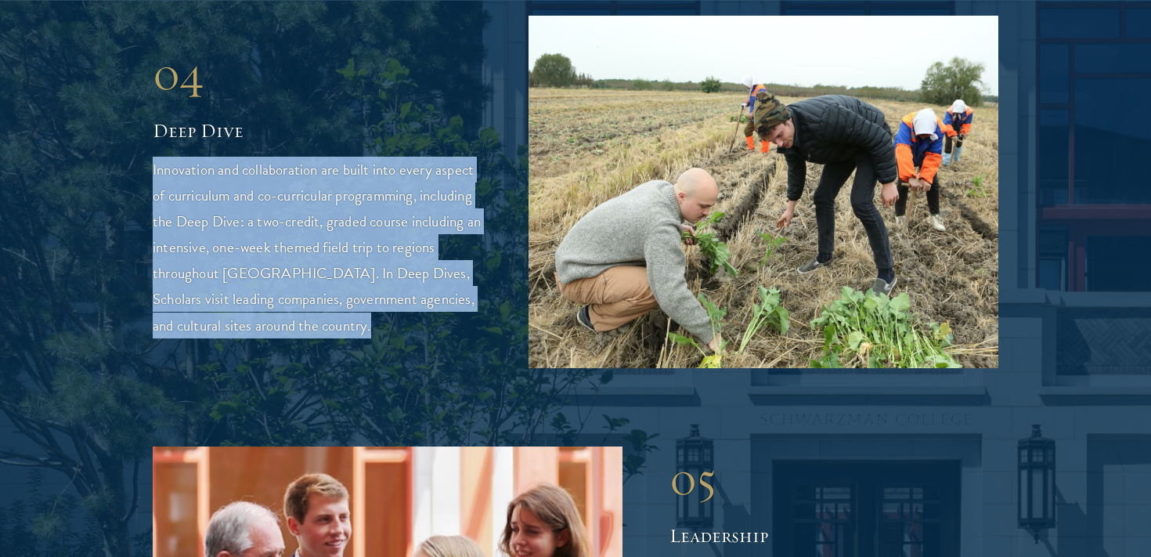
click at [265, 197] on p "Innovation and collaboration are built into every aspect of curriculum and co-c…" at bounding box center [317, 247] width 329 height 181
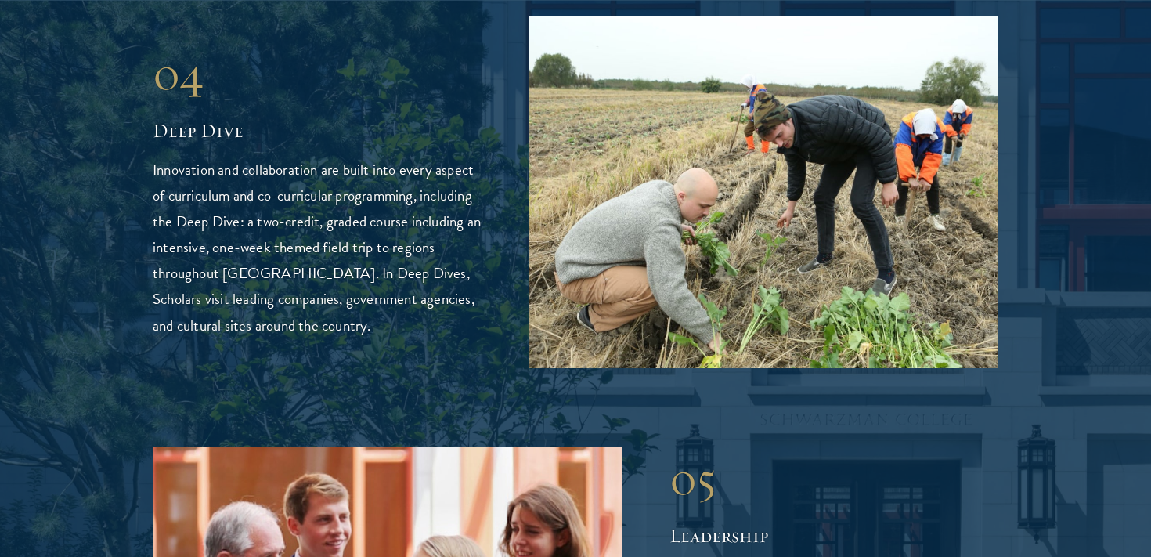
click at [265, 197] on p "Innovation and collaboration are built into every aspect of curriculum and co-c…" at bounding box center [317, 247] width 329 height 181
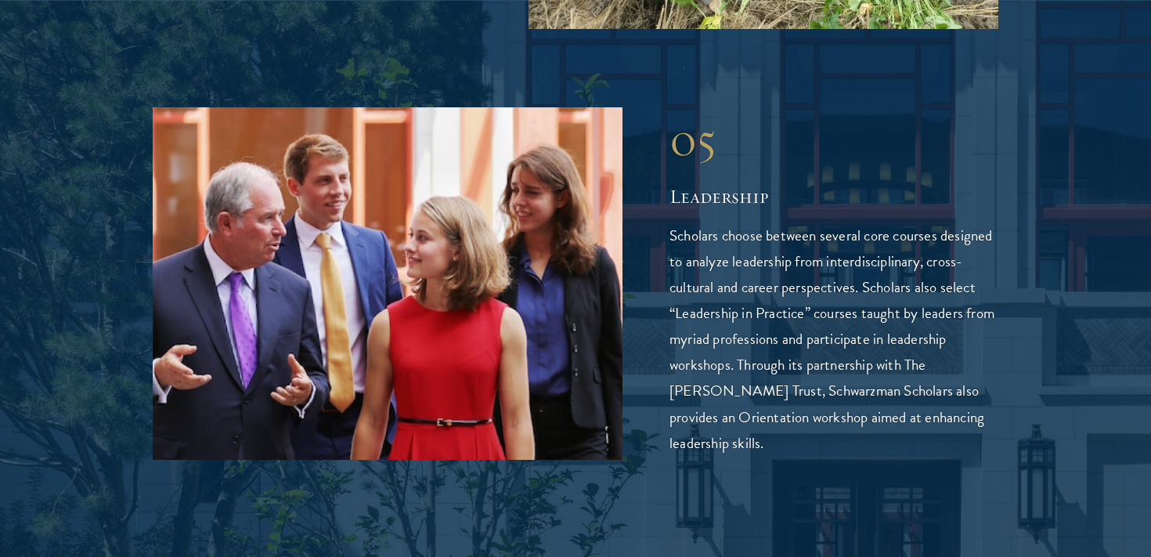
scroll to position [4074, 0]
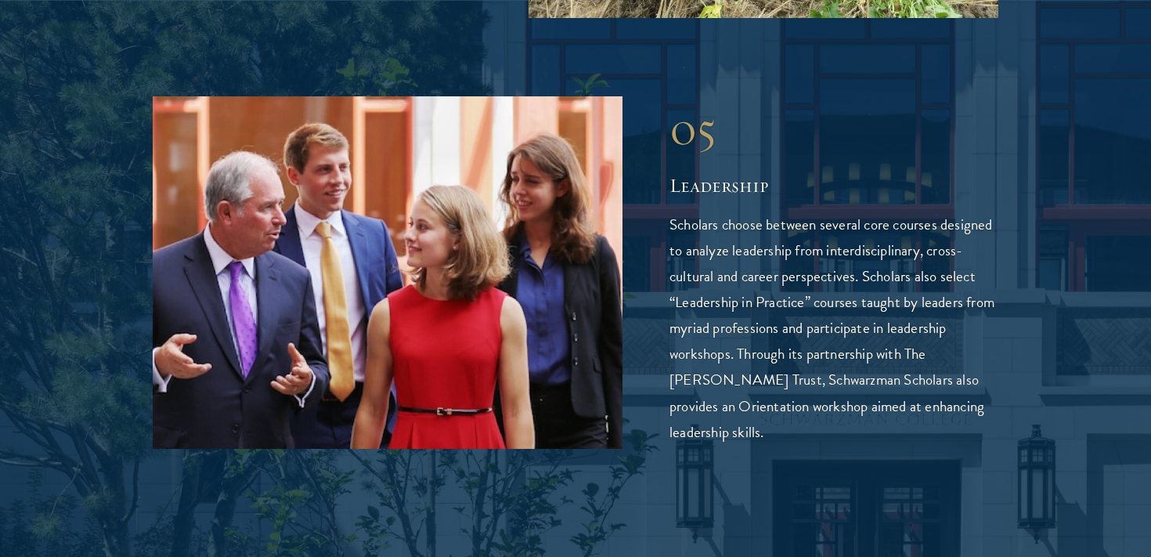
click at [734, 238] on p "Scholars choose between several core courses designed to analyze leadership fro…" at bounding box center [833, 327] width 329 height 233
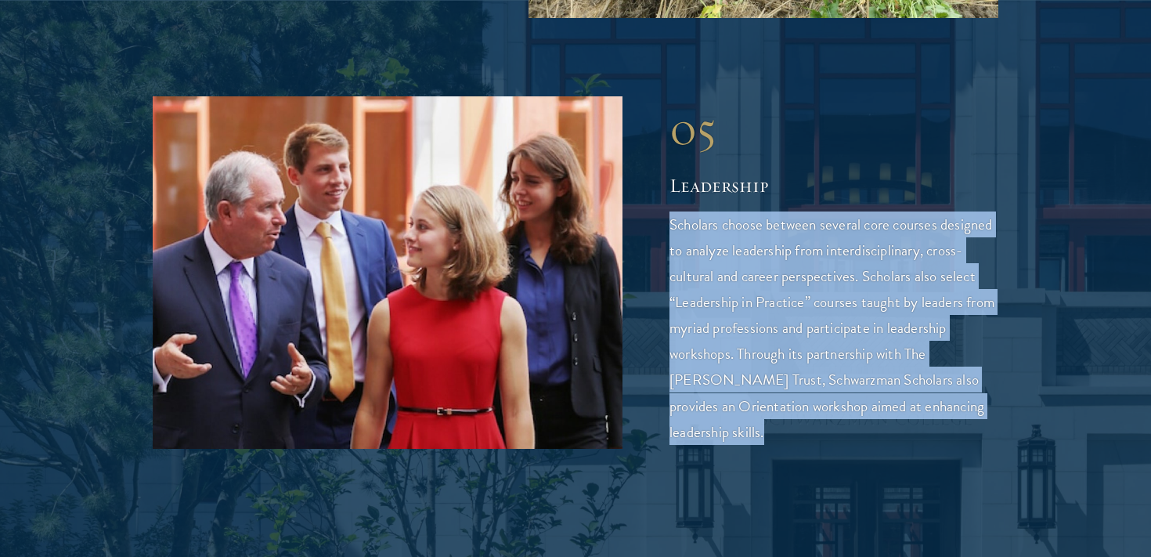
click at [734, 238] on p "Scholars choose between several core courses designed to analyze leadership fro…" at bounding box center [833, 327] width 329 height 233
click at [813, 299] on p "Scholars choose between several core courses designed to analyze leadership fro…" at bounding box center [833, 327] width 329 height 233
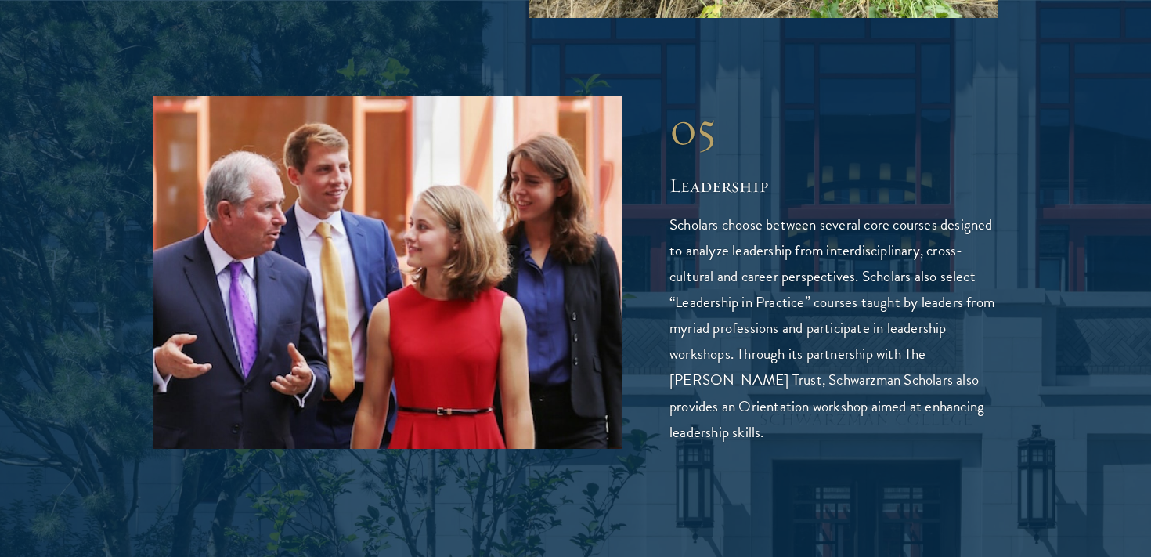
click at [813, 299] on p "Scholars choose between several core courses designed to analyze leadership fro…" at bounding box center [833, 327] width 329 height 233
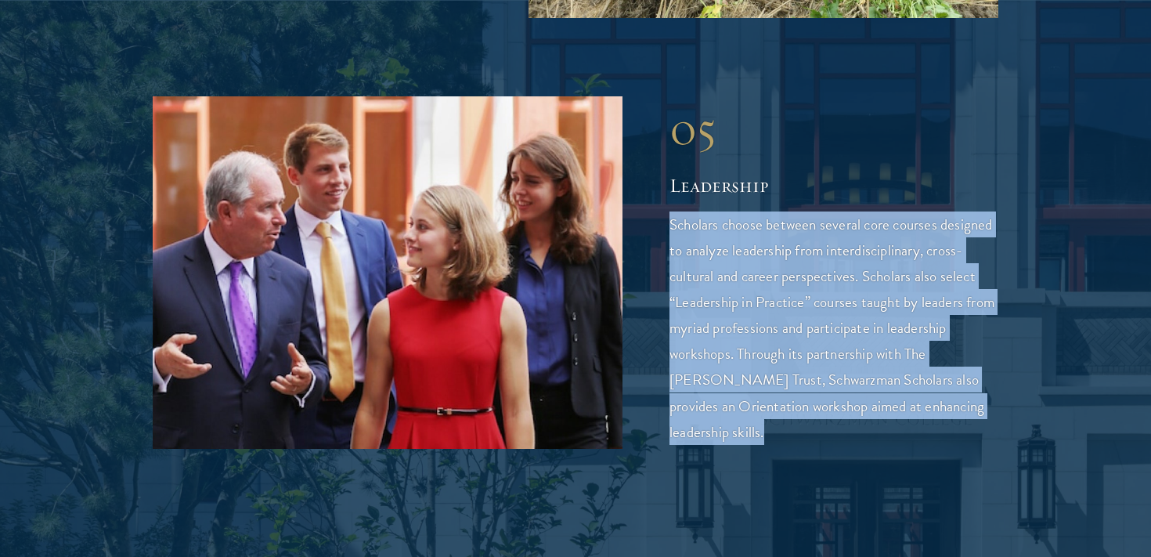
click at [847, 344] on p "Scholars choose between several core courses designed to analyze leadership fro…" at bounding box center [833, 327] width 329 height 233
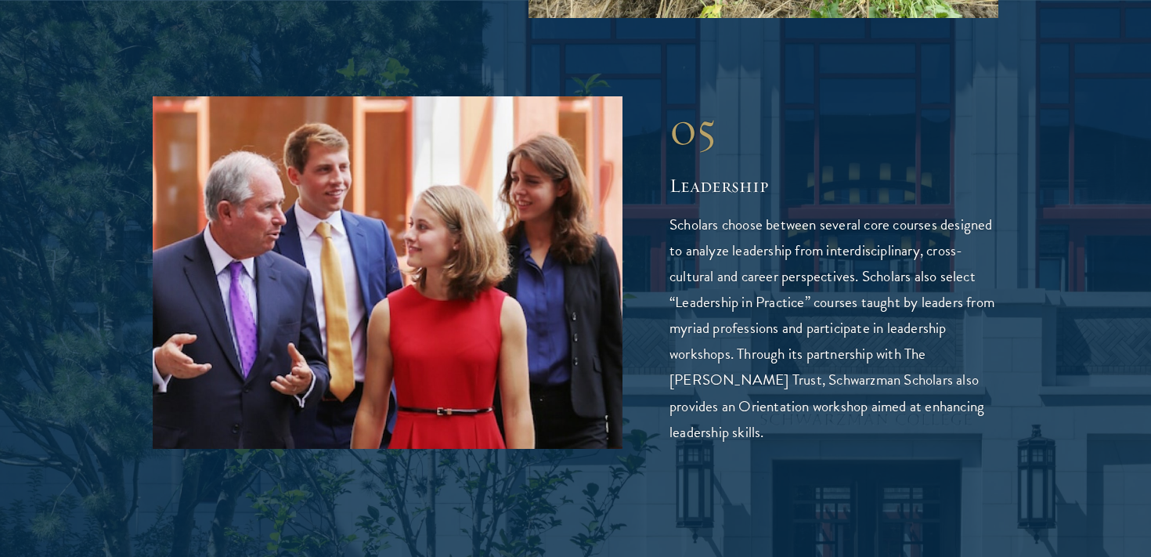
click at [847, 344] on p "Scholars choose between several core courses designed to analyze leadership fro…" at bounding box center [833, 327] width 329 height 233
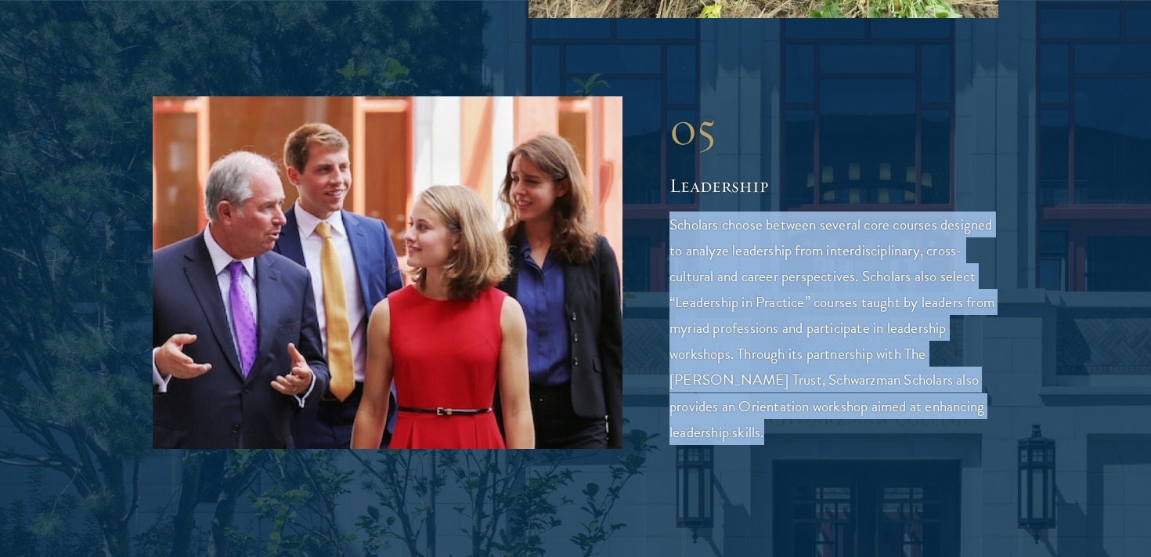
click at [867, 370] on p "Scholars choose between several core courses designed to analyze leadership fro…" at bounding box center [833, 327] width 329 height 233
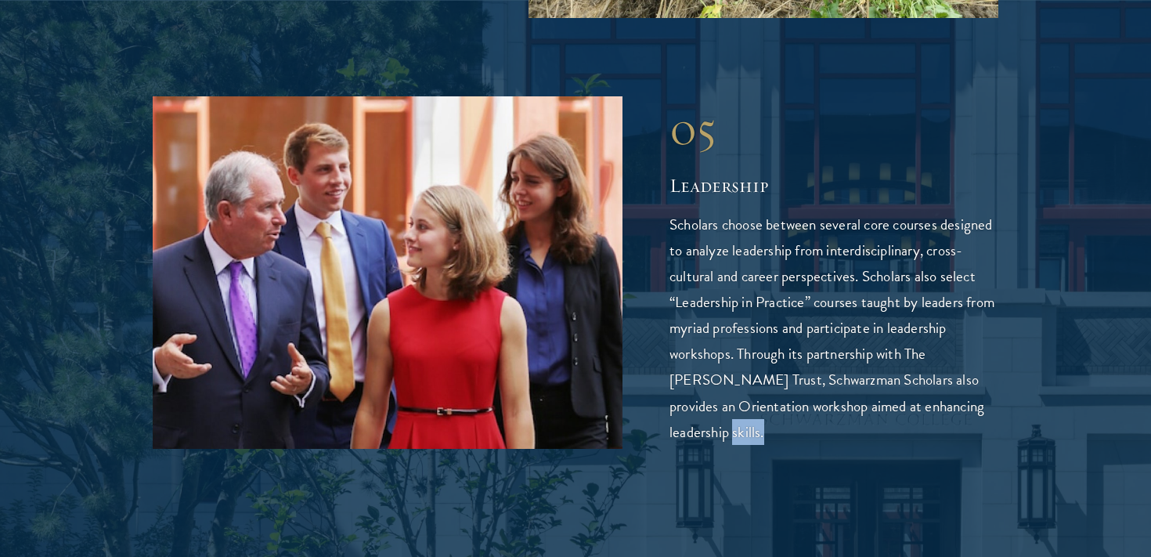
click at [867, 370] on p "Scholars choose between several core courses designed to analyze leadership fro…" at bounding box center [833, 327] width 329 height 233
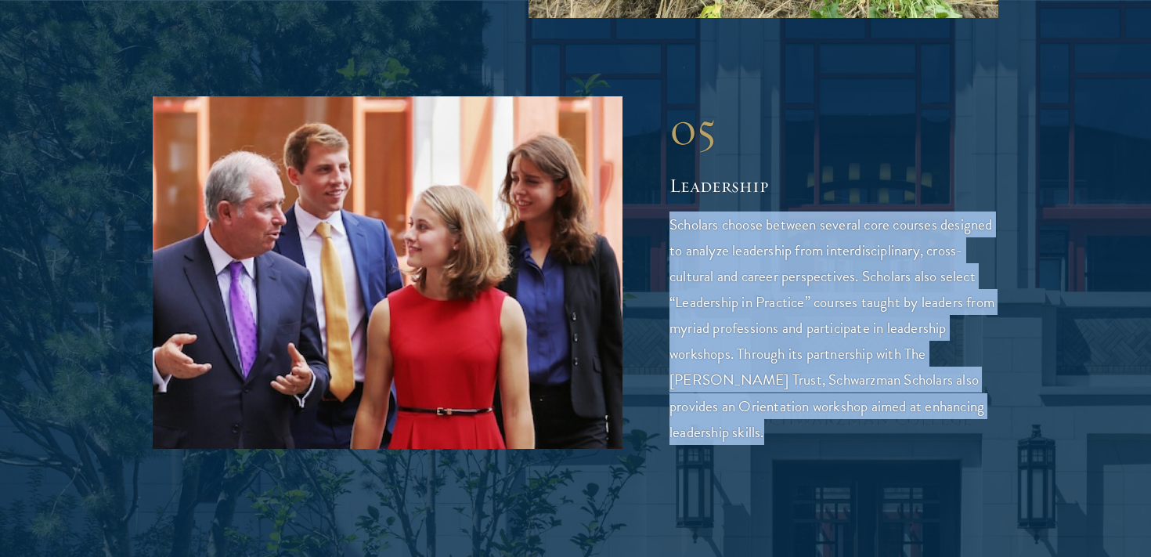
click at [827, 328] on p "Scholars choose between several core courses designed to analyze leadership fro…" at bounding box center [833, 327] width 329 height 233
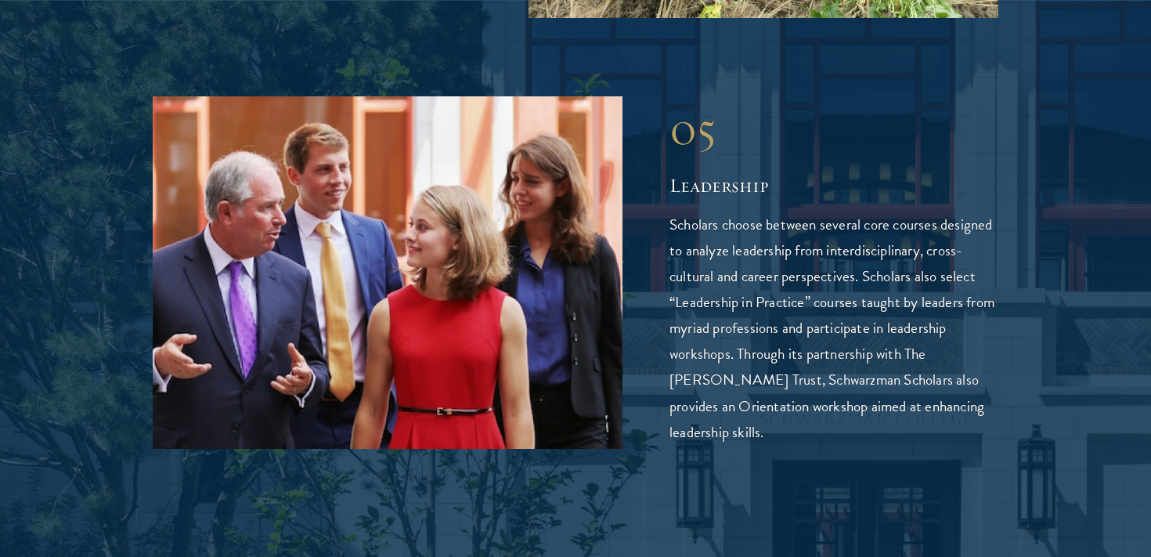
click at [827, 328] on p "Scholars choose between several core courses designed to analyze leadership fro…" at bounding box center [833, 327] width 329 height 233
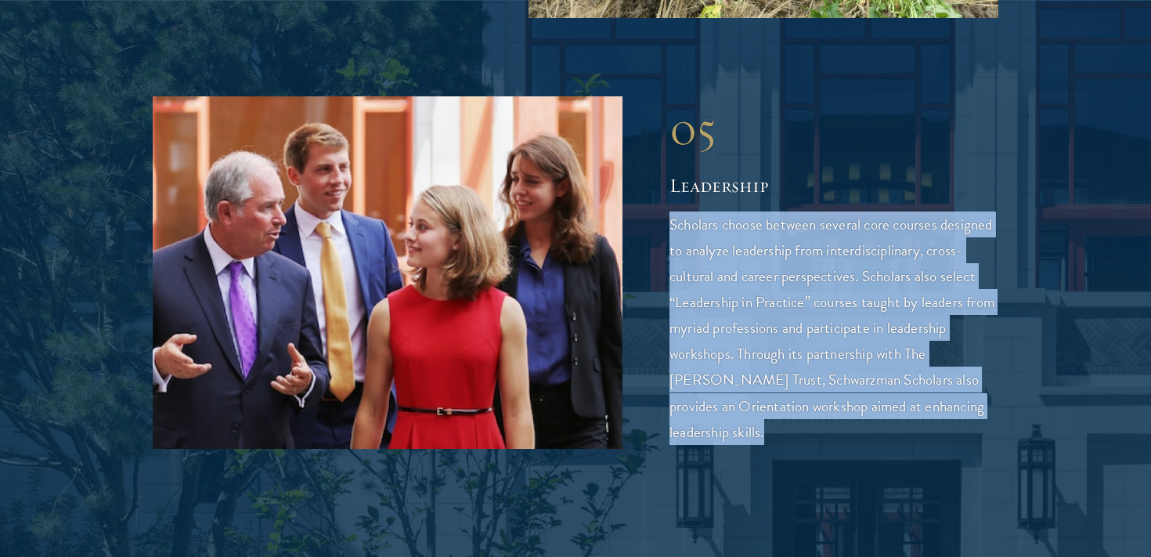
click at [844, 352] on p "Scholars choose between several core courses designed to analyze leadership fro…" at bounding box center [833, 327] width 329 height 233
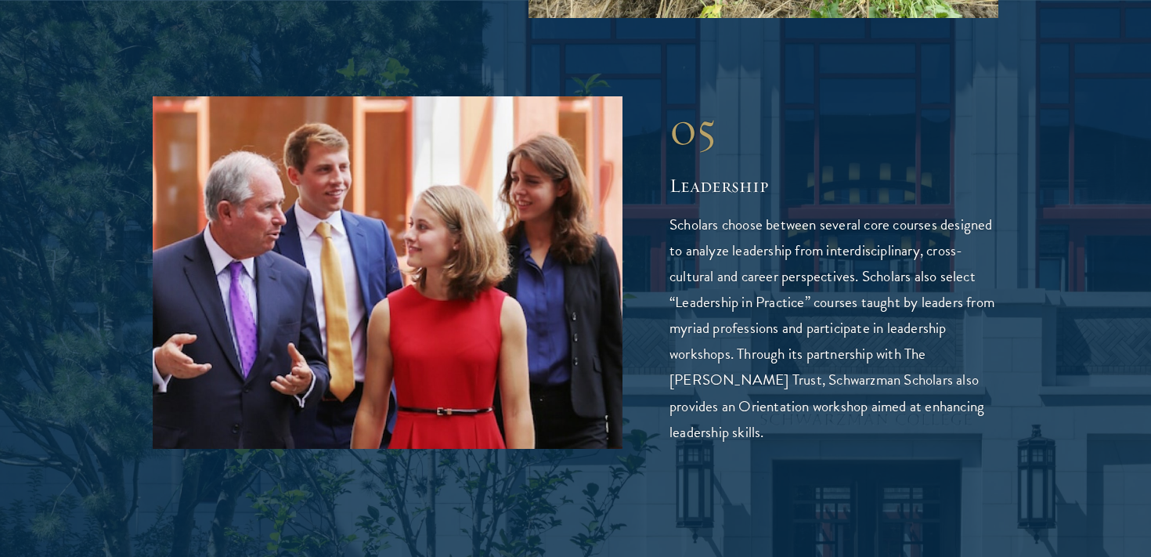
click at [844, 352] on p "Scholars choose between several core courses designed to analyze leadership fro…" at bounding box center [833, 327] width 329 height 233
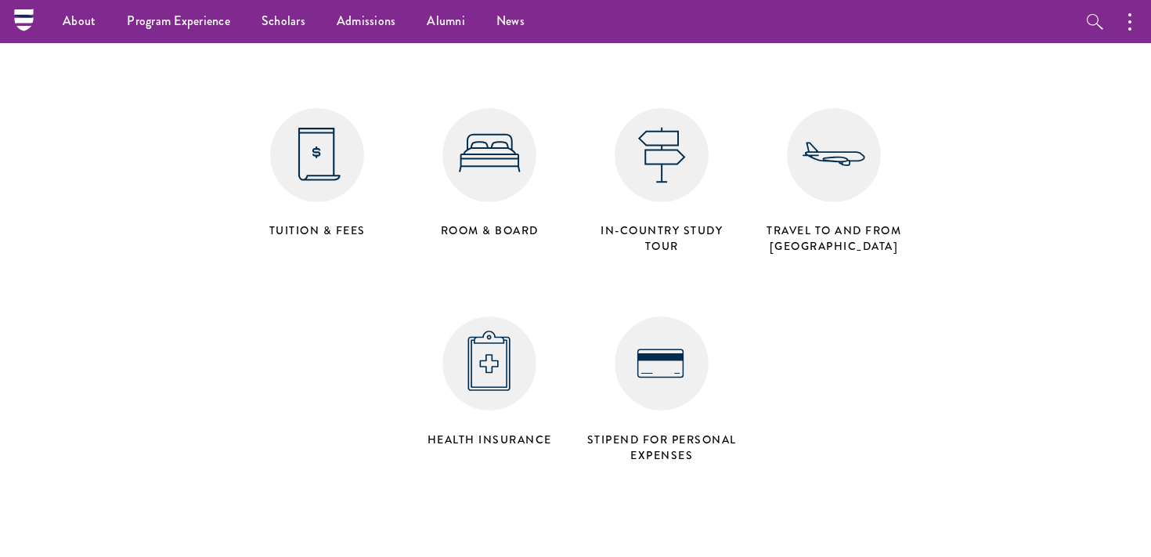
scroll to position [6326, 0]
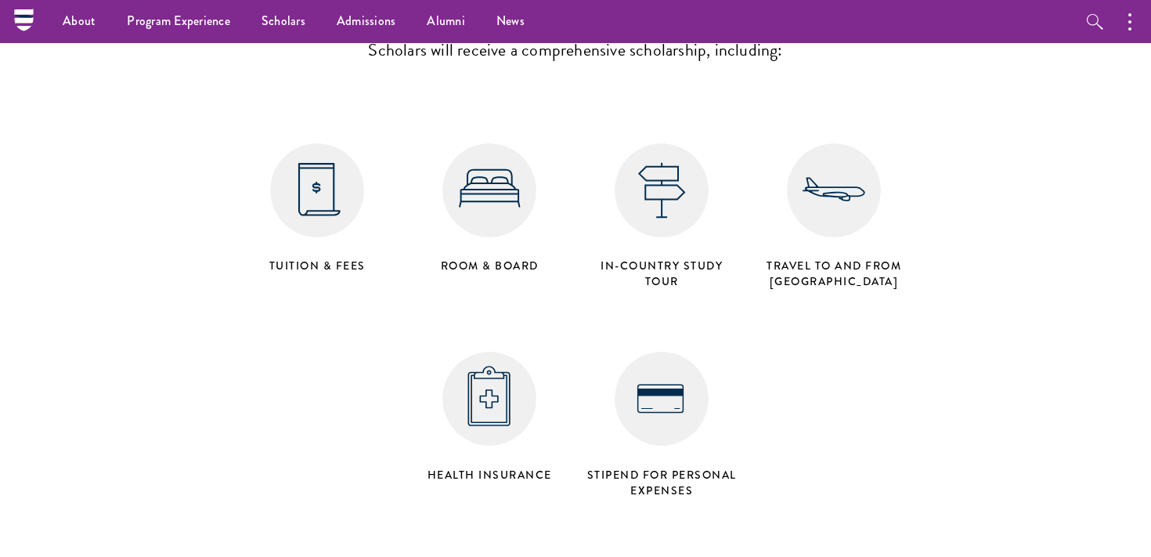
click at [463, 143] on img at bounding box center [489, 190] width 94 height 94
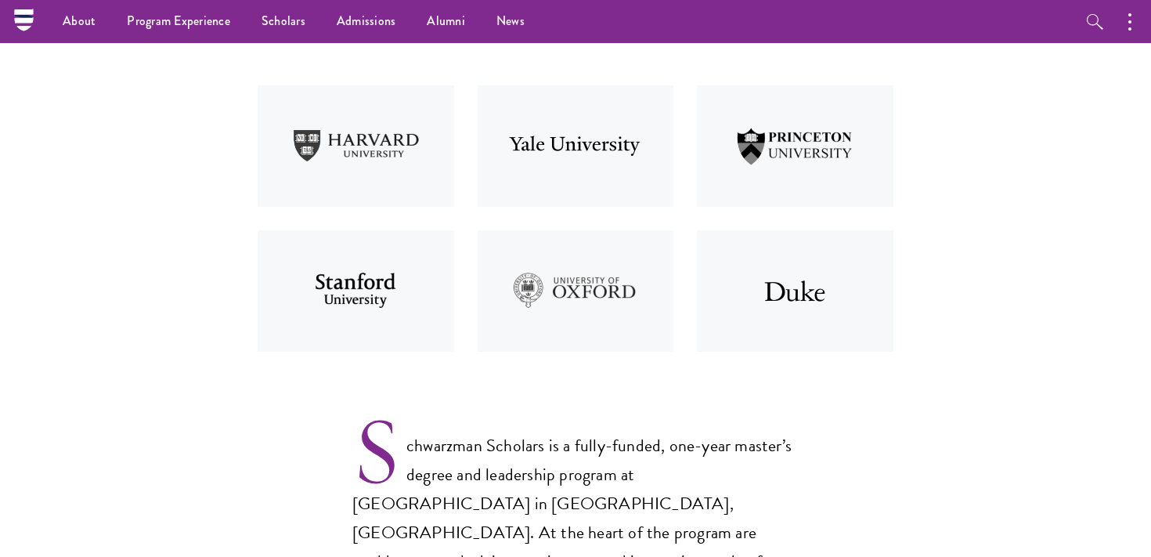
scroll to position [480, 0]
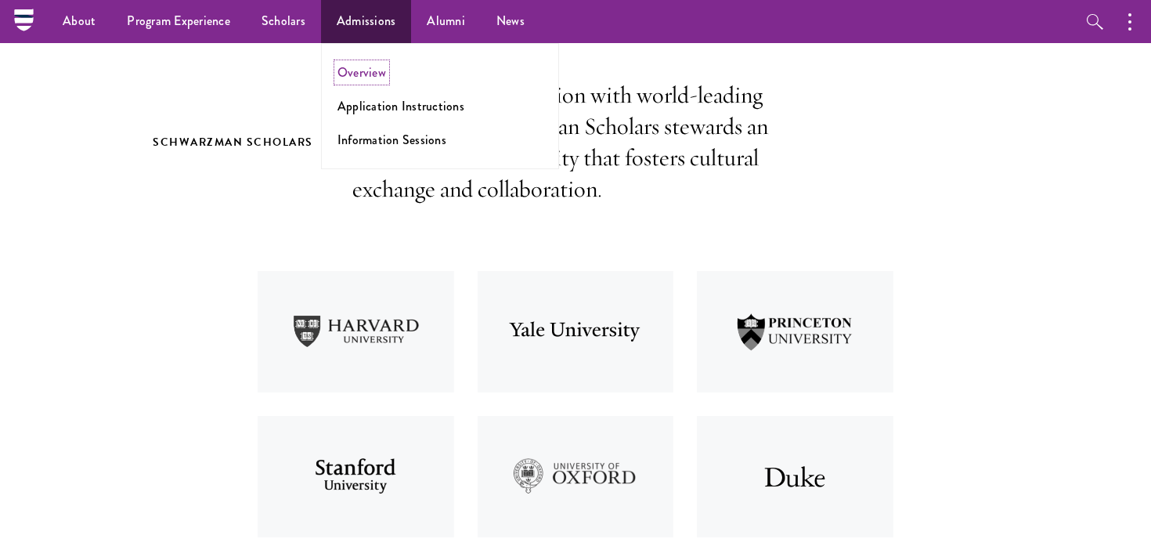
click at [377, 70] on link "Overview" at bounding box center [361, 72] width 49 height 18
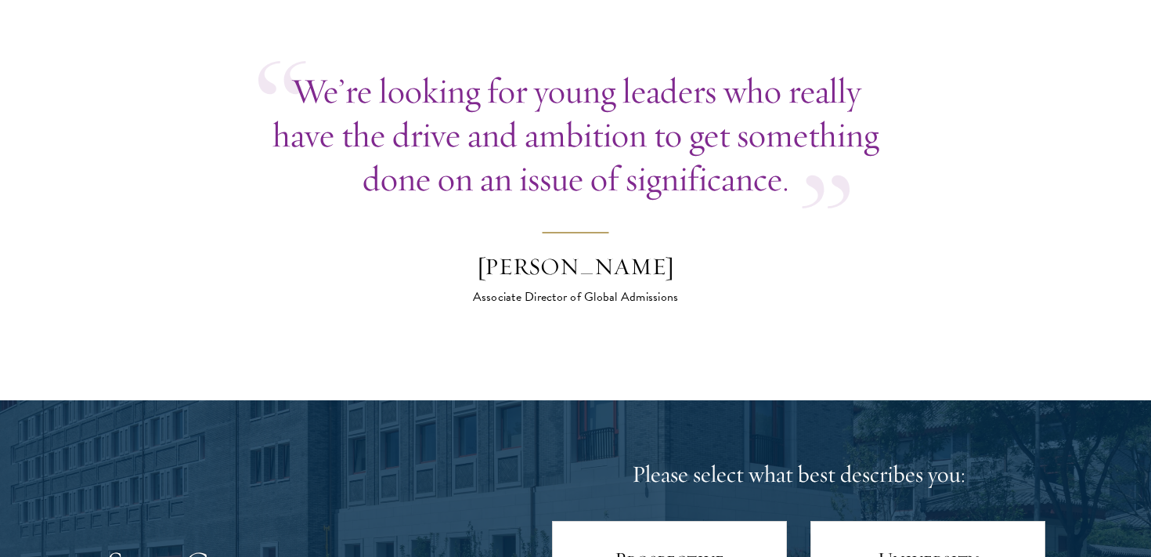
scroll to position [5862, 0]
